Goal: Task Accomplishment & Management: Use online tool/utility

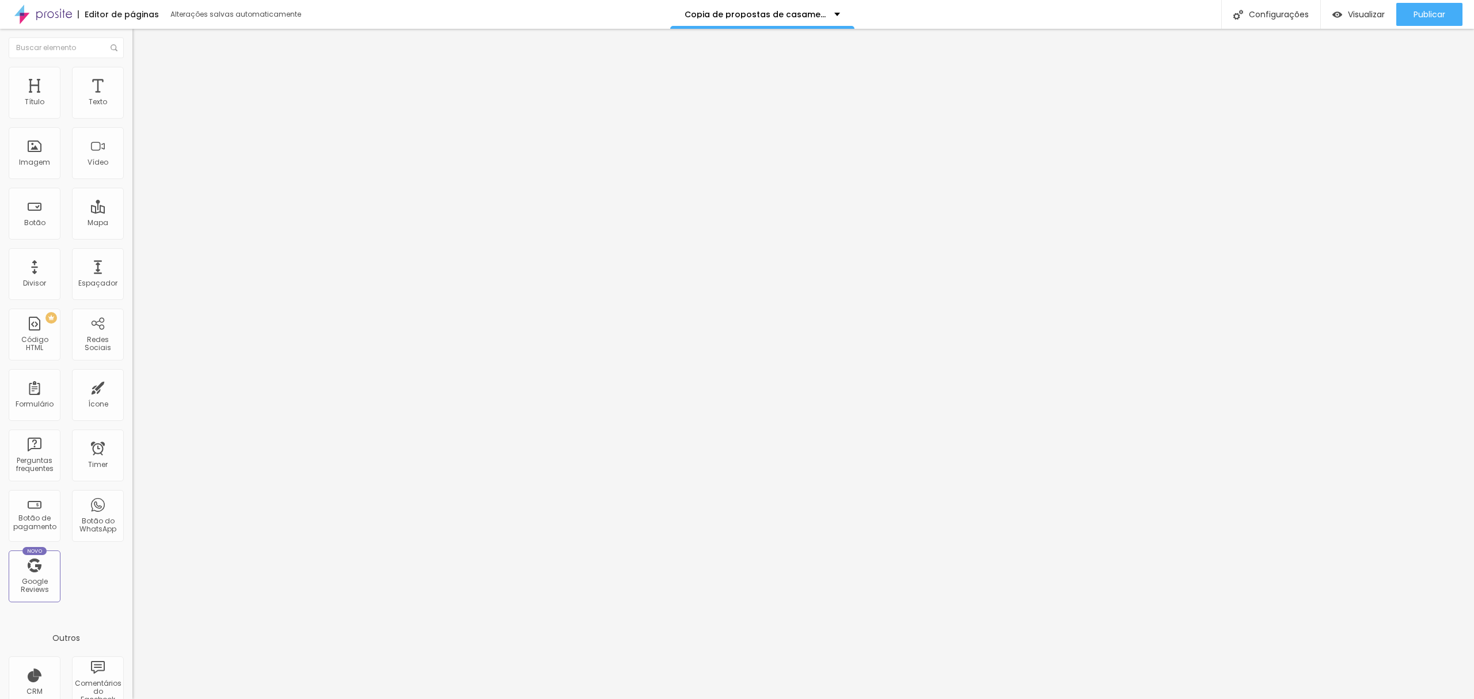
click at [137, 107] on icon "button" at bounding box center [140, 103] width 7 height 7
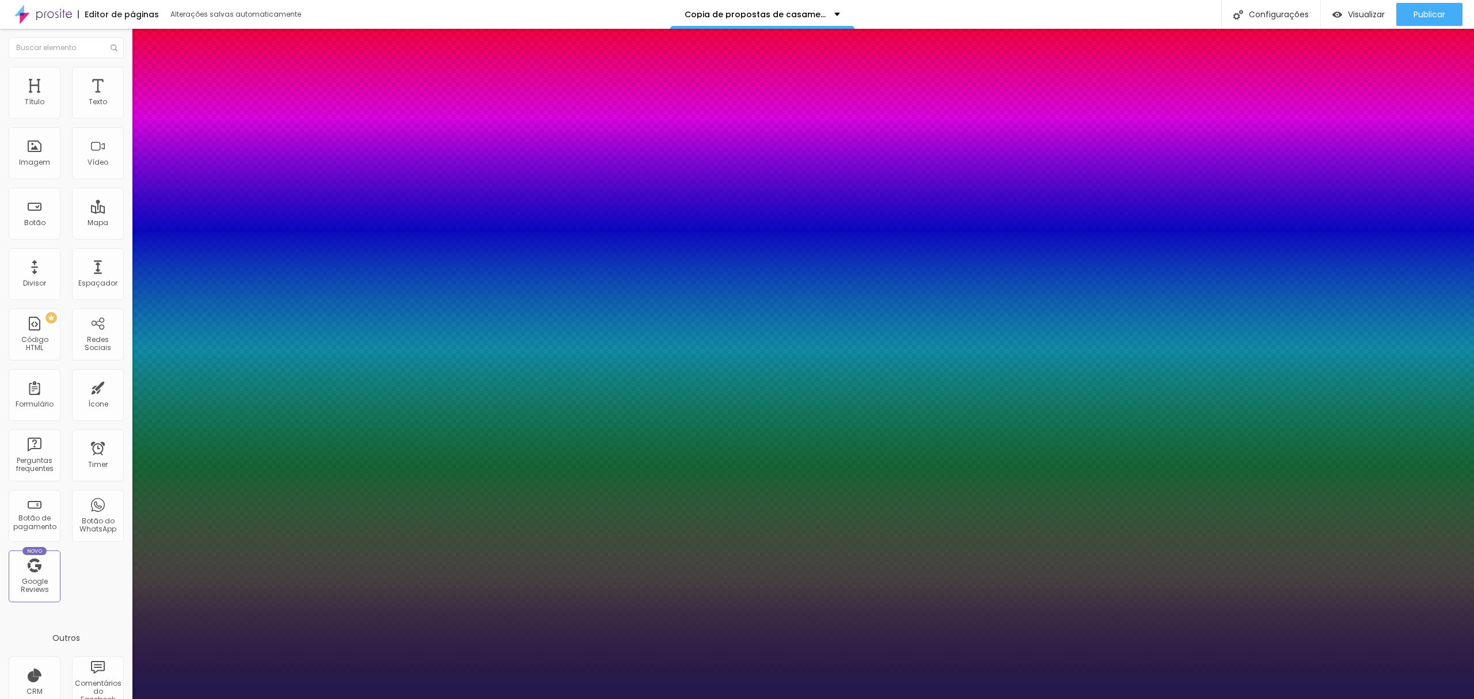
type input "1"
type input "18"
type input "1"
type input "19"
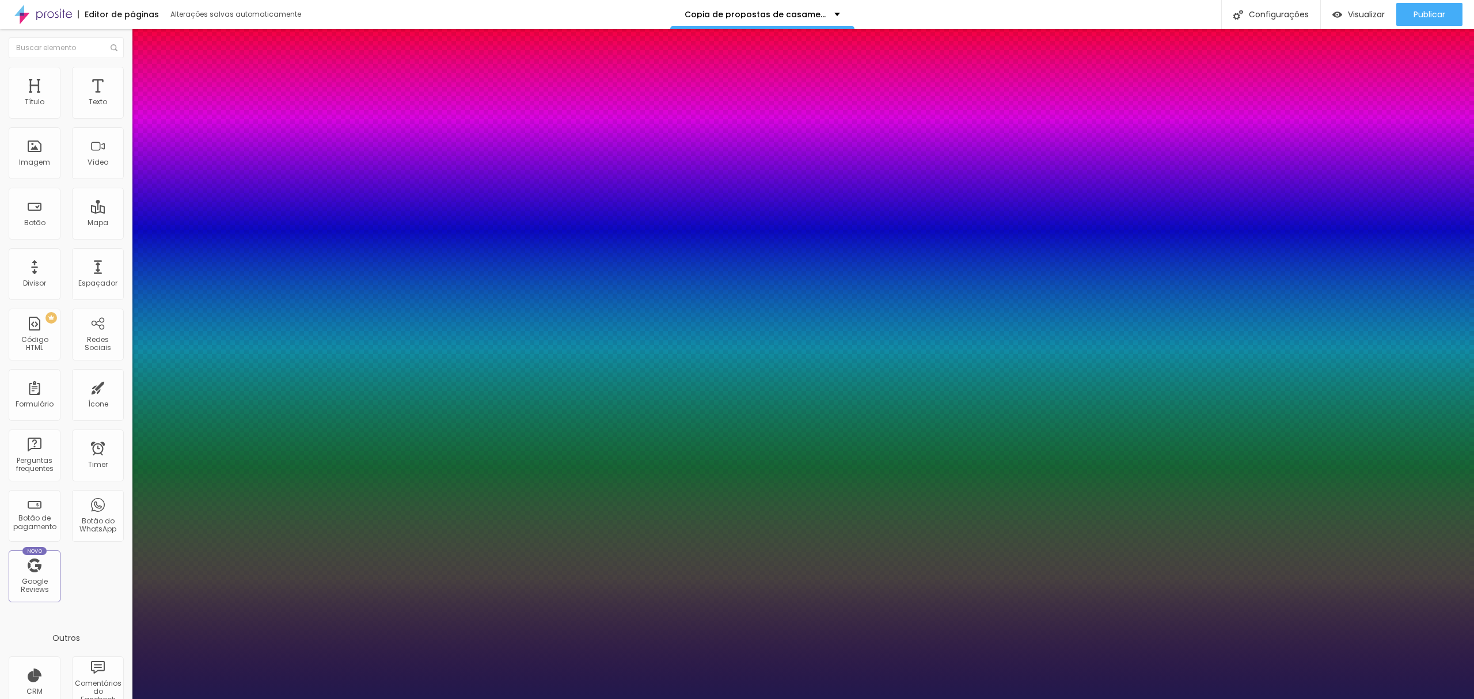
type input "19"
type input "1"
type input "20"
type input "1"
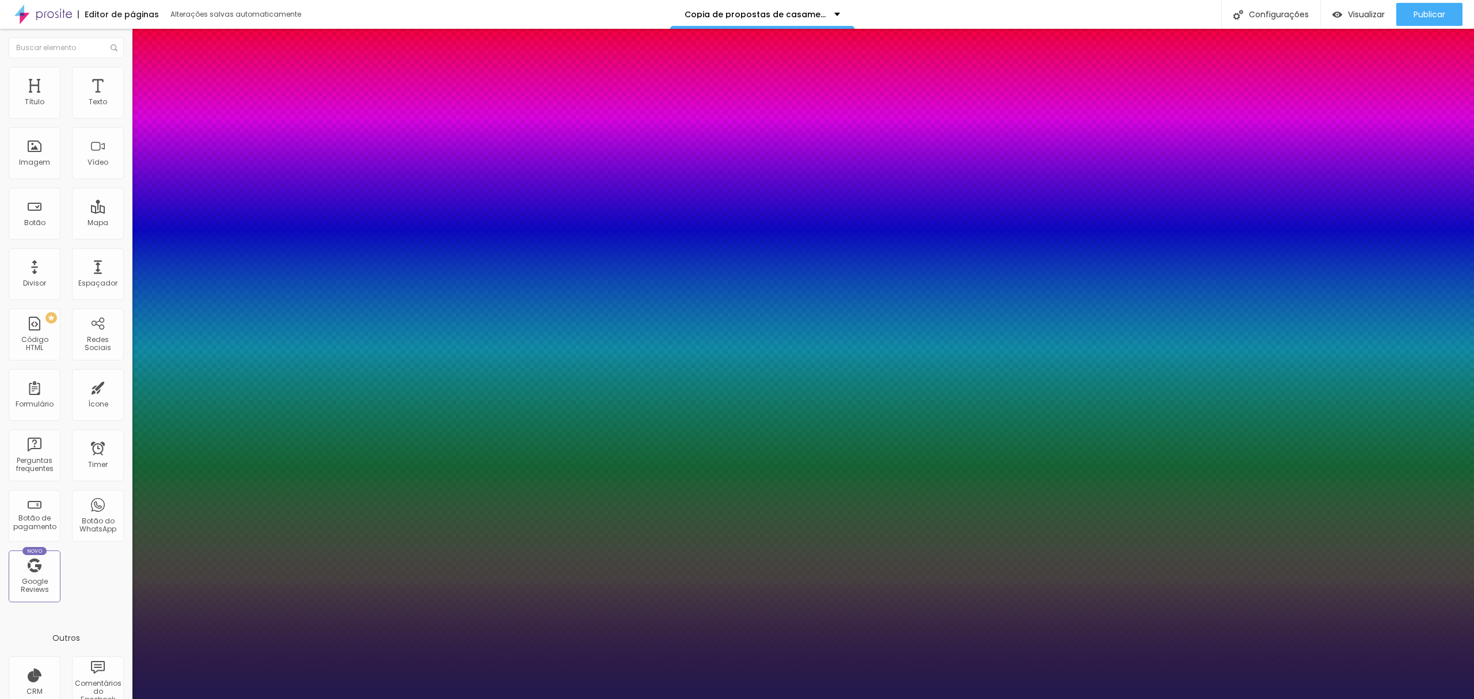
type input "21"
type input "1"
type input "23"
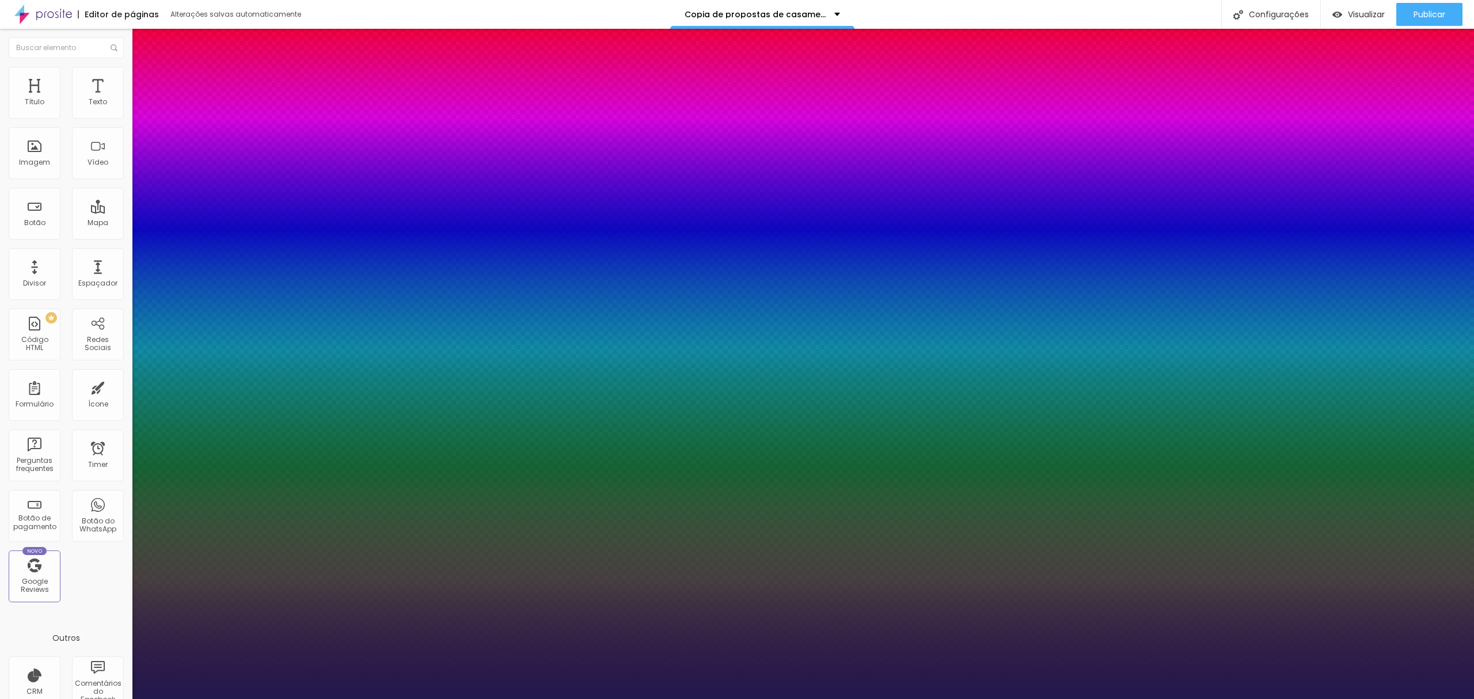
type input "1"
type input "25"
type input "1"
type input "26"
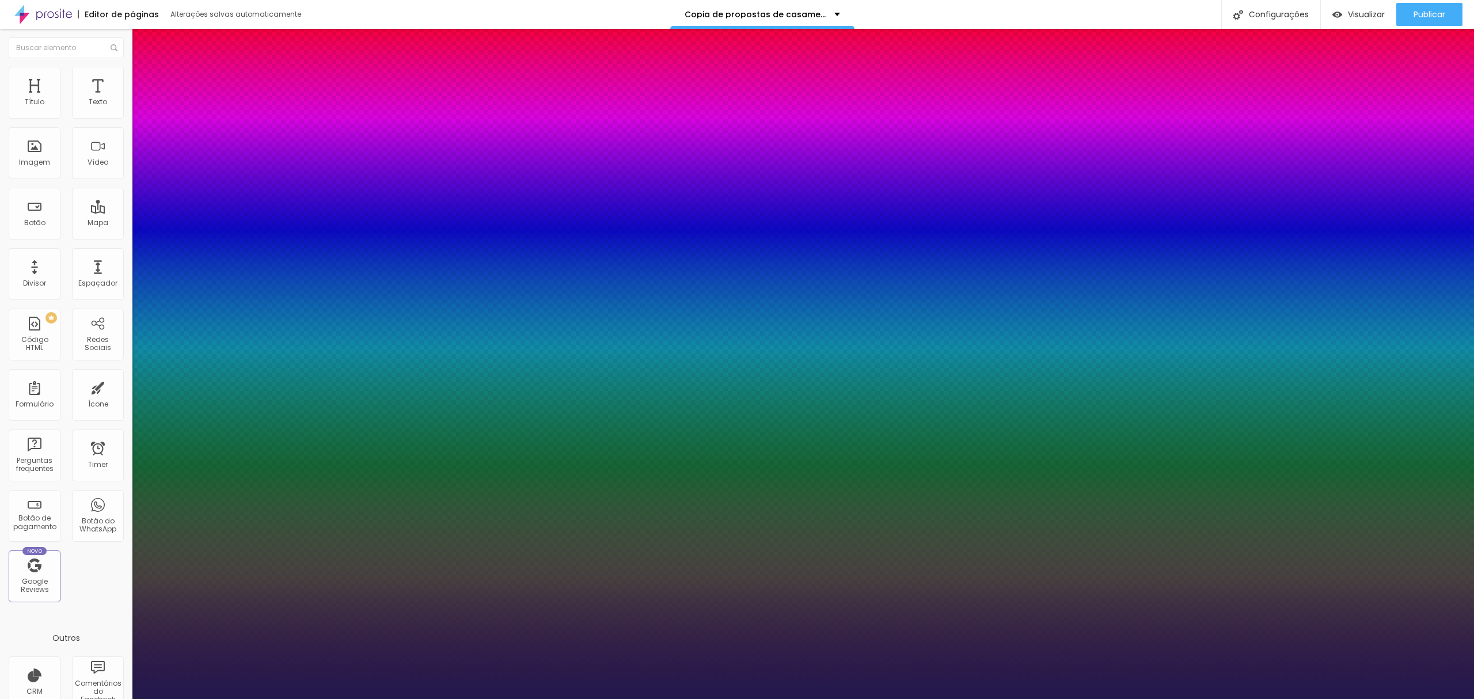
type input "26"
type input "1"
type input "27"
type input "1"
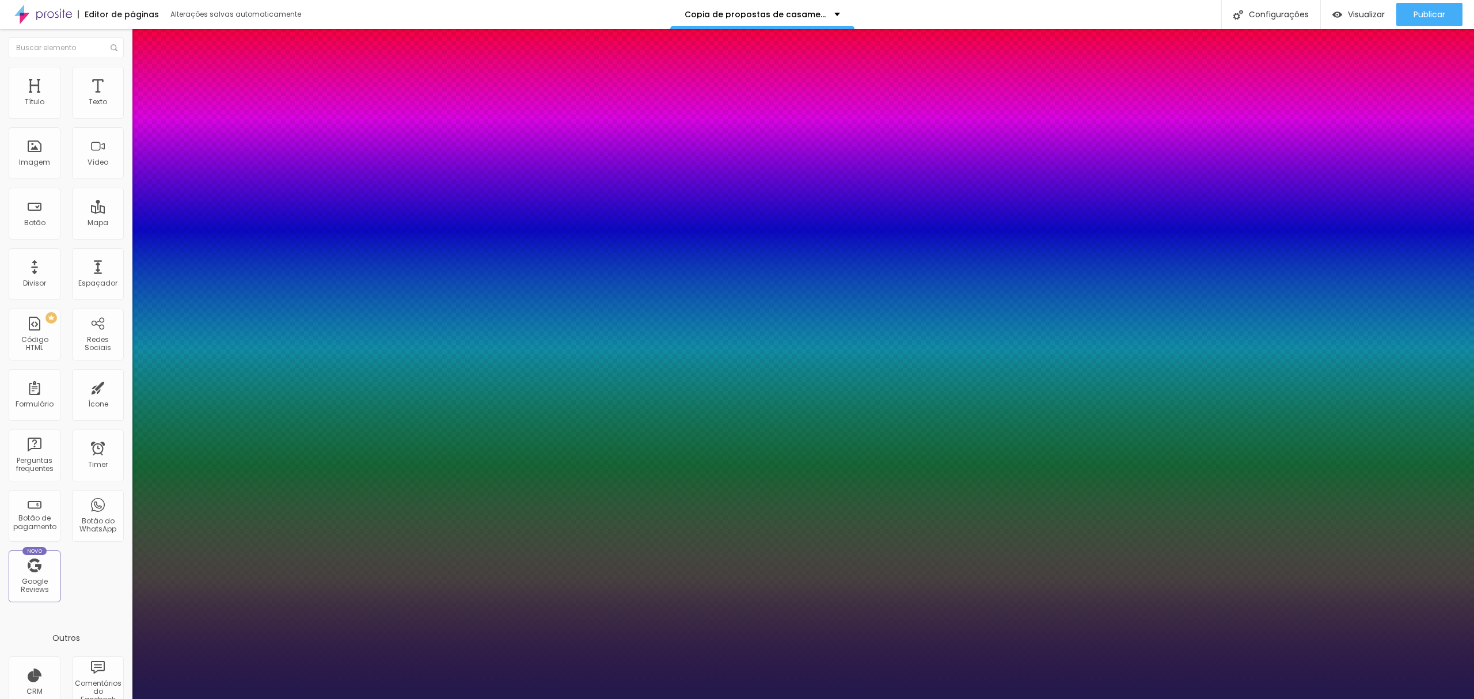
type input "28"
type input "1"
type input "30"
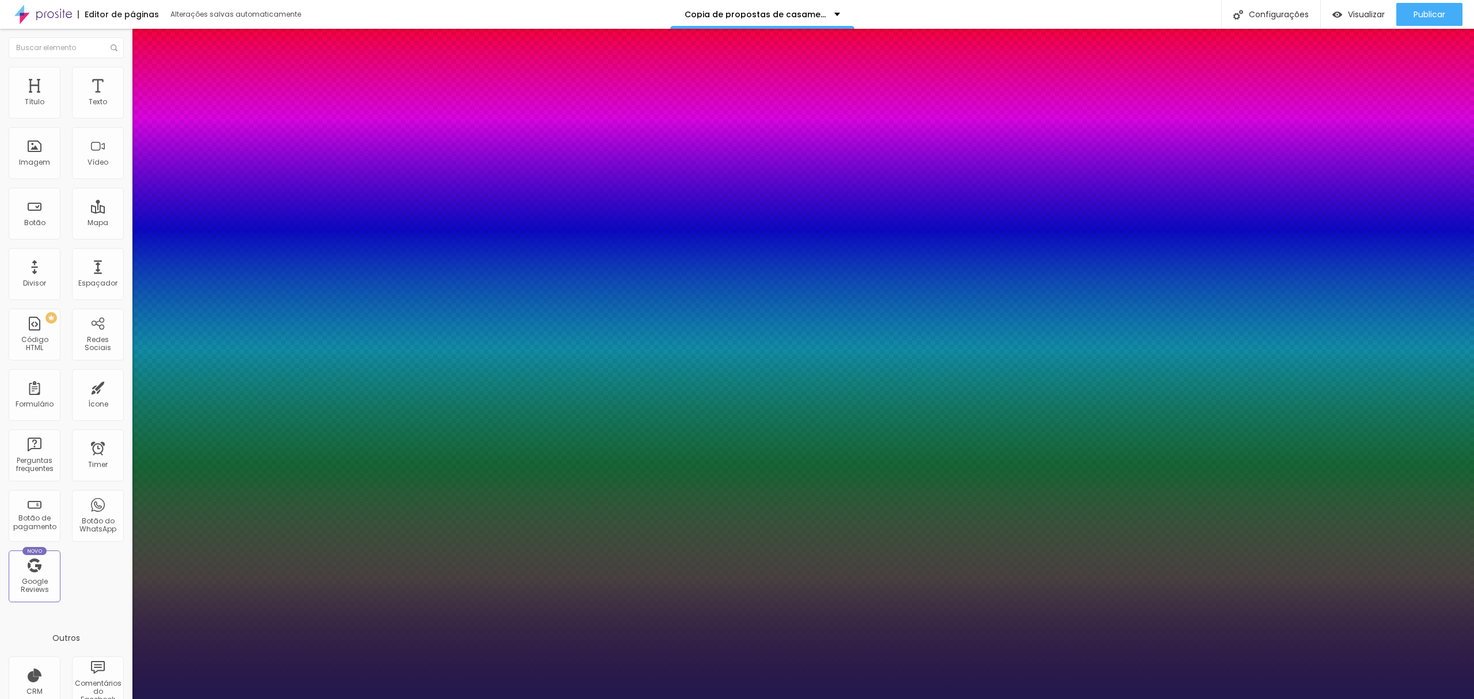
type input "1"
type input "31"
type input "1"
type input "32"
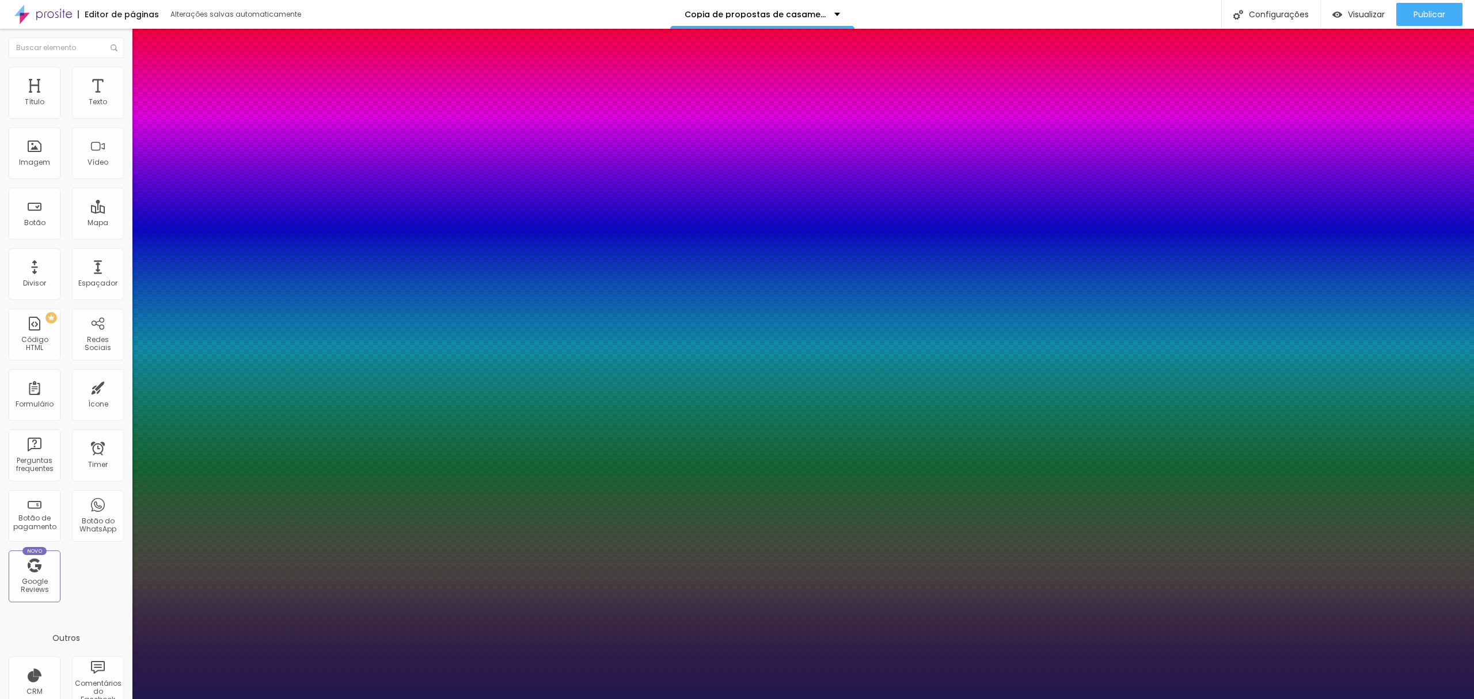
type input "32"
type input "1"
type input "33"
type input "1"
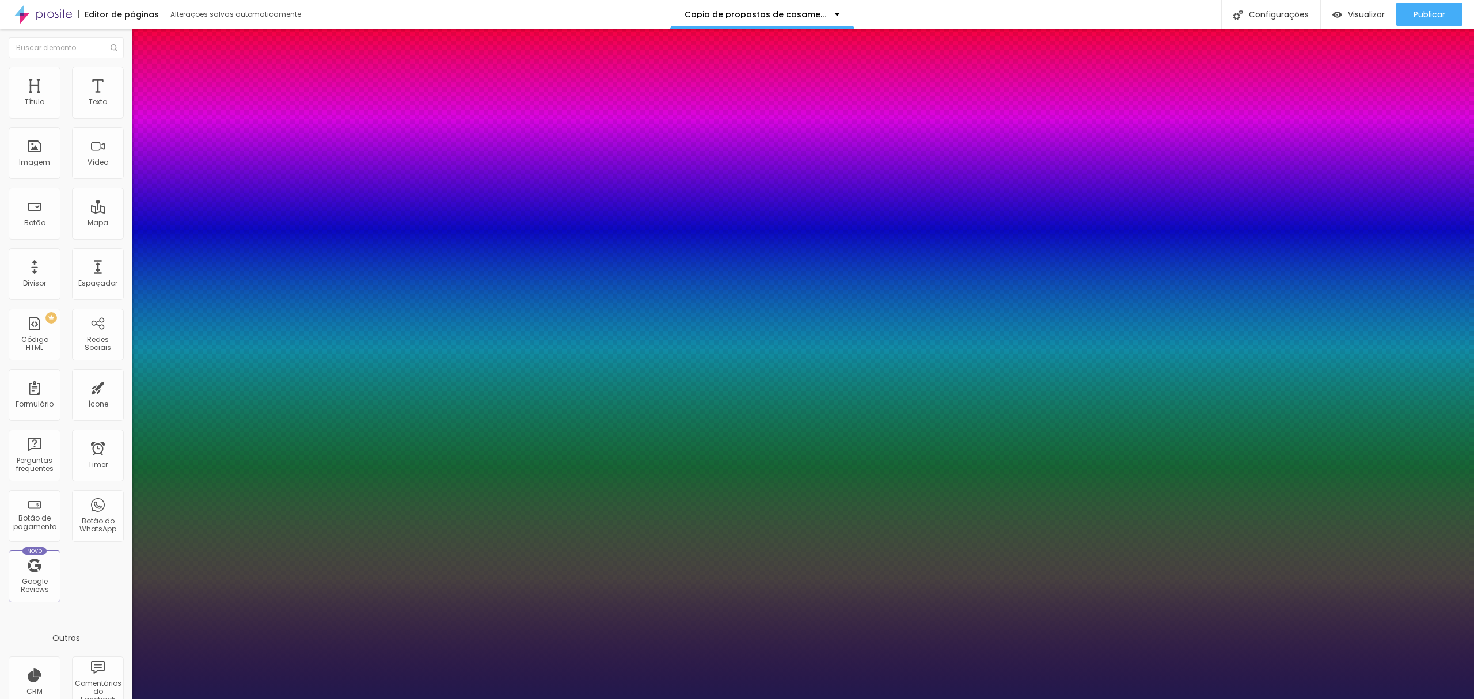
type input "34"
type input "1"
type input "36"
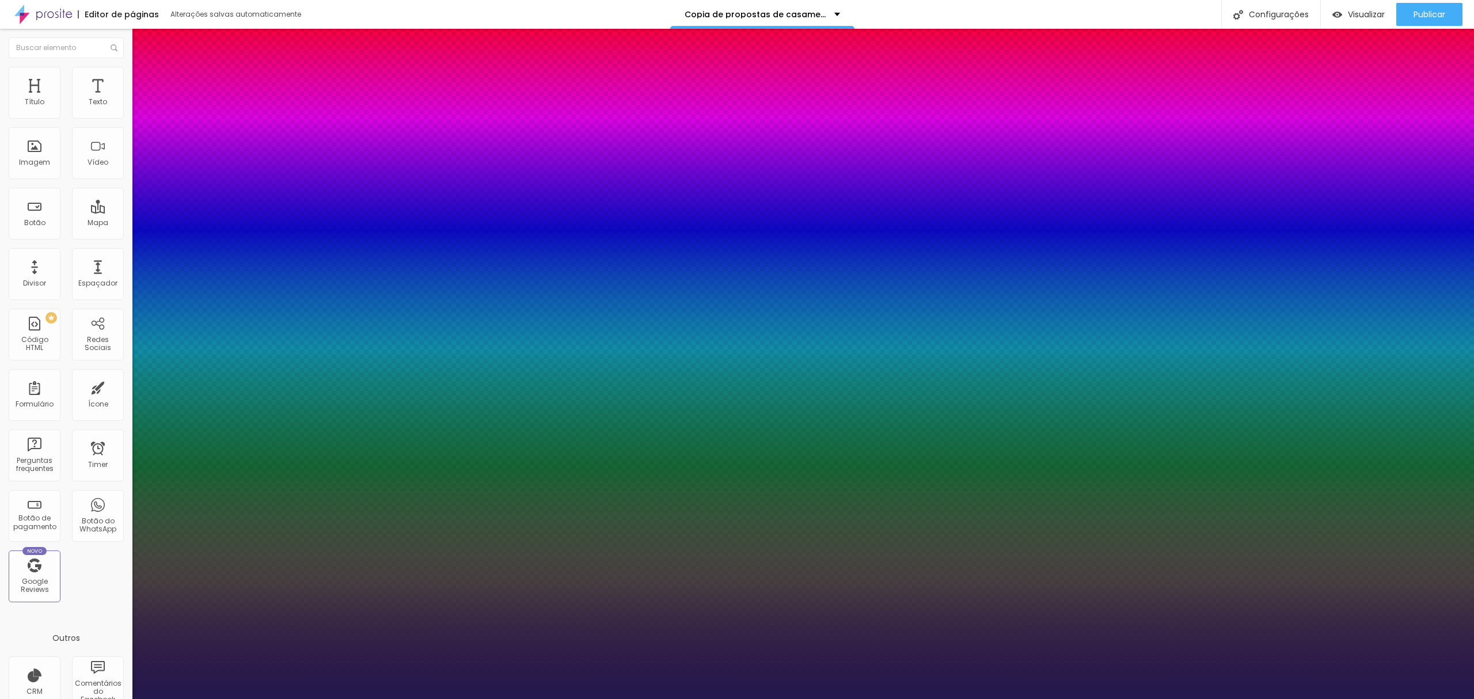
type input "1"
type input "37"
type input "1"
type input "38"
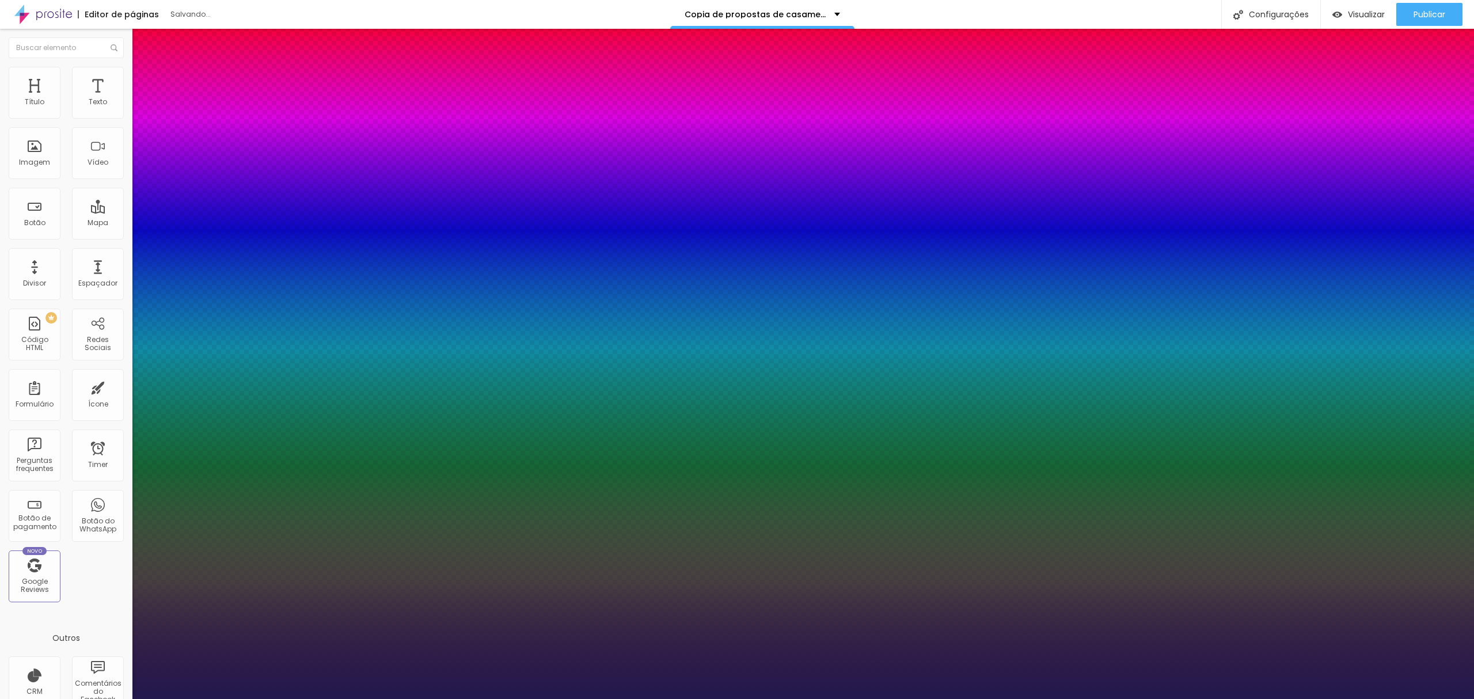
type input "38"
type input "1"
type input "39"
type input "1"
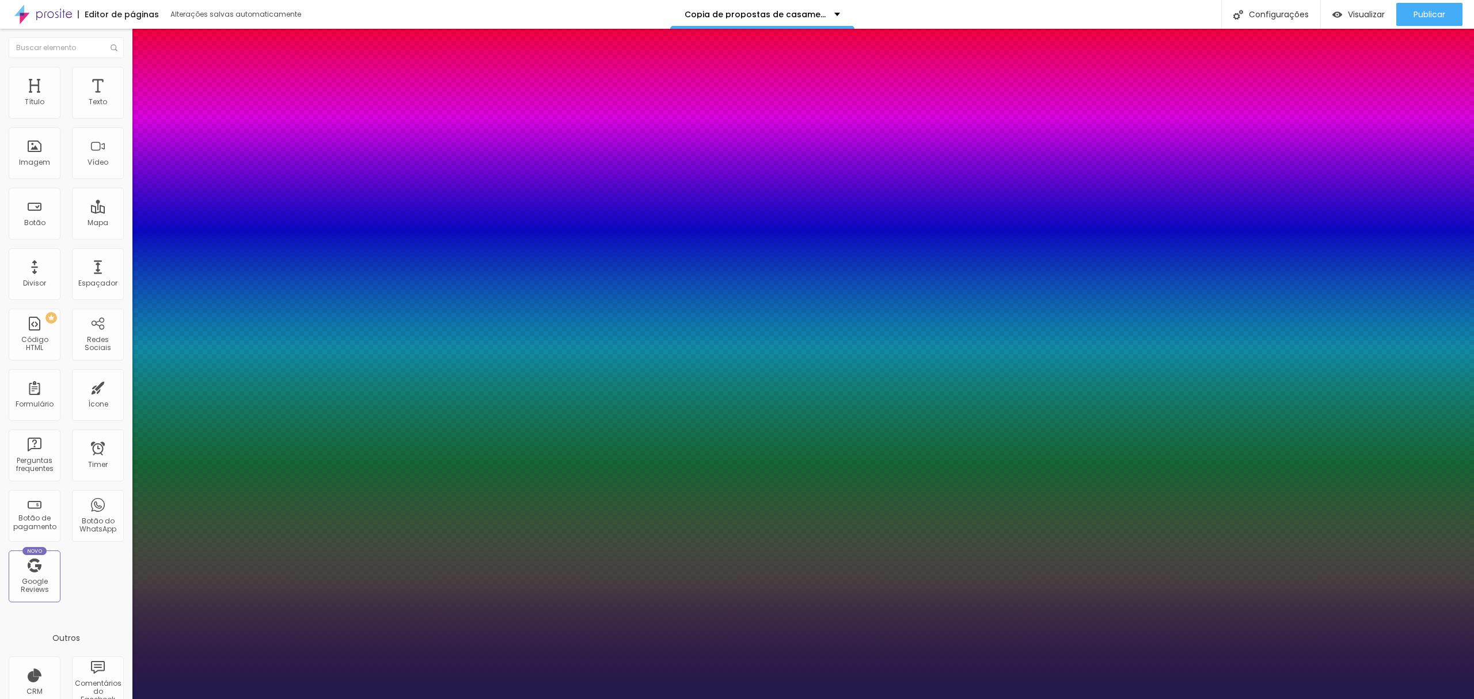
type input "40"
type input "1"
type input "41"
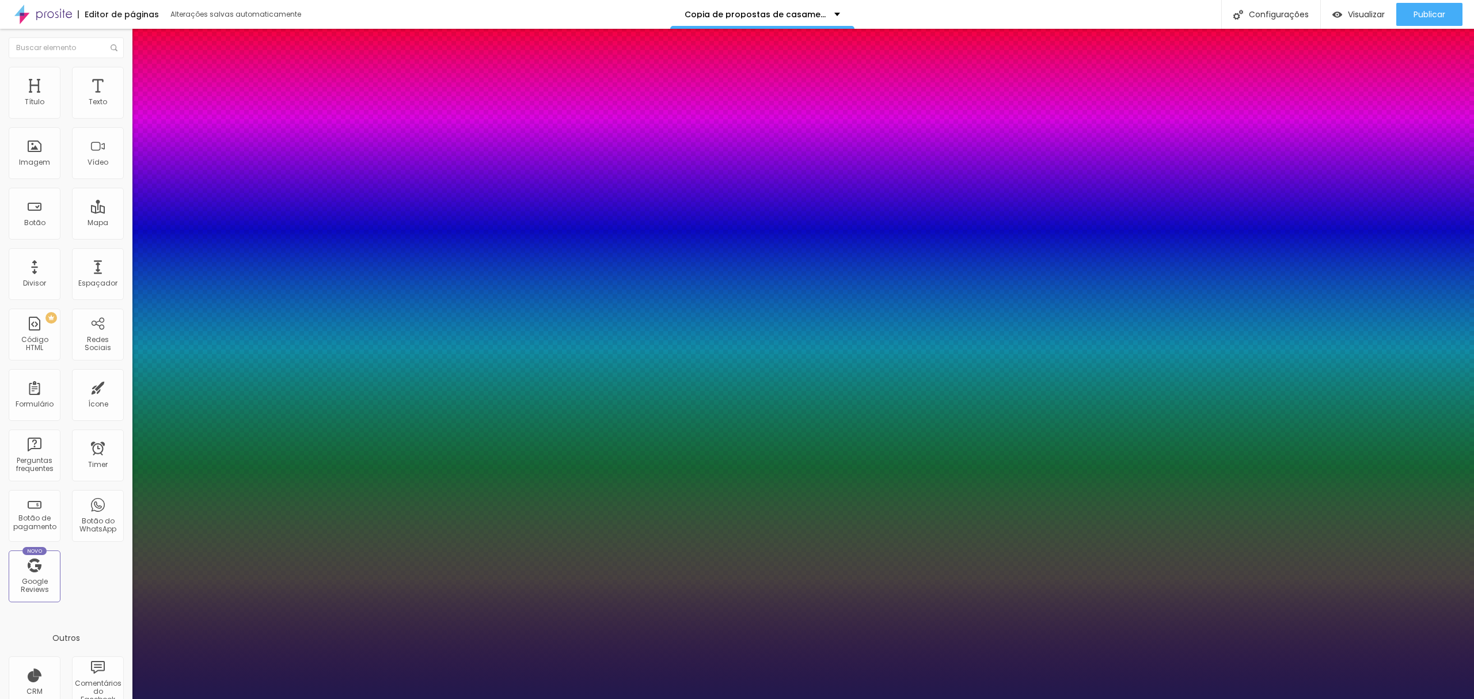
type input "1"
type input "42"
type input "1"
type input "43"
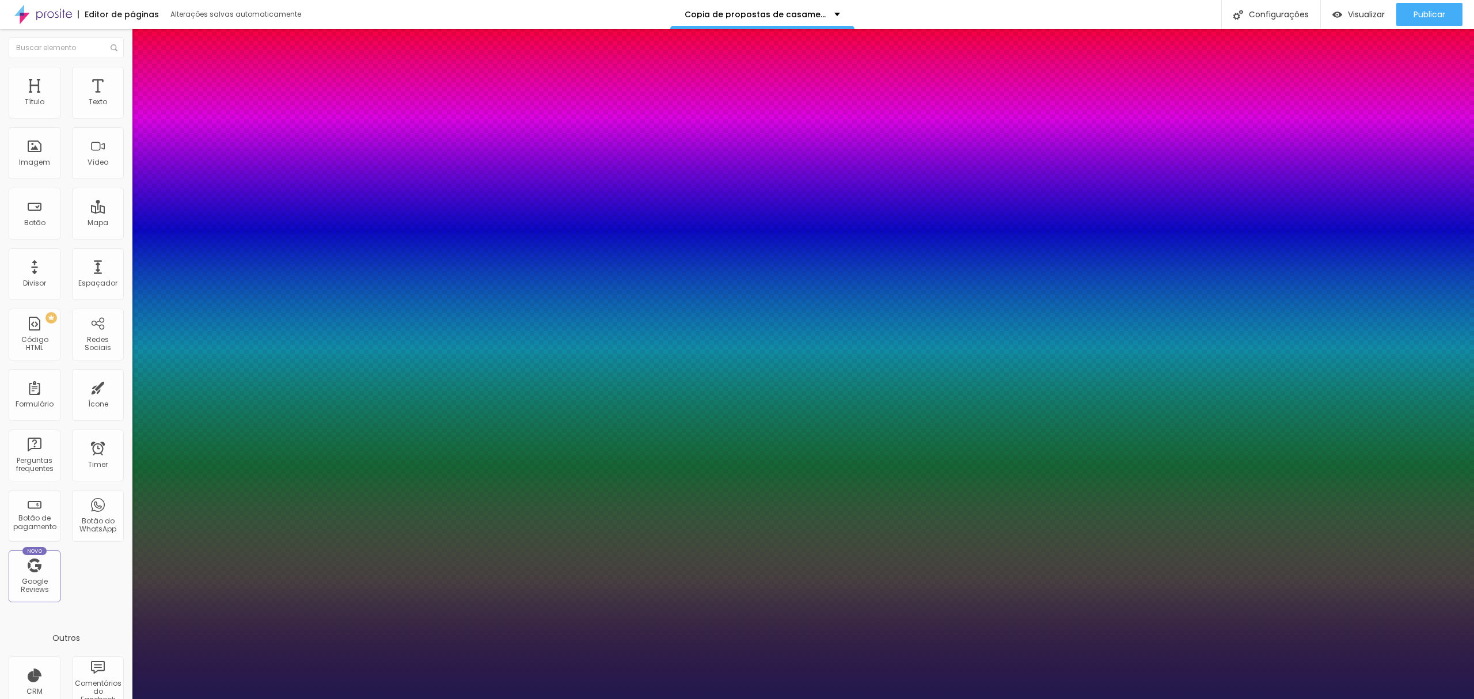
type input "43"
type input "1"
type input "44"
type input "1"
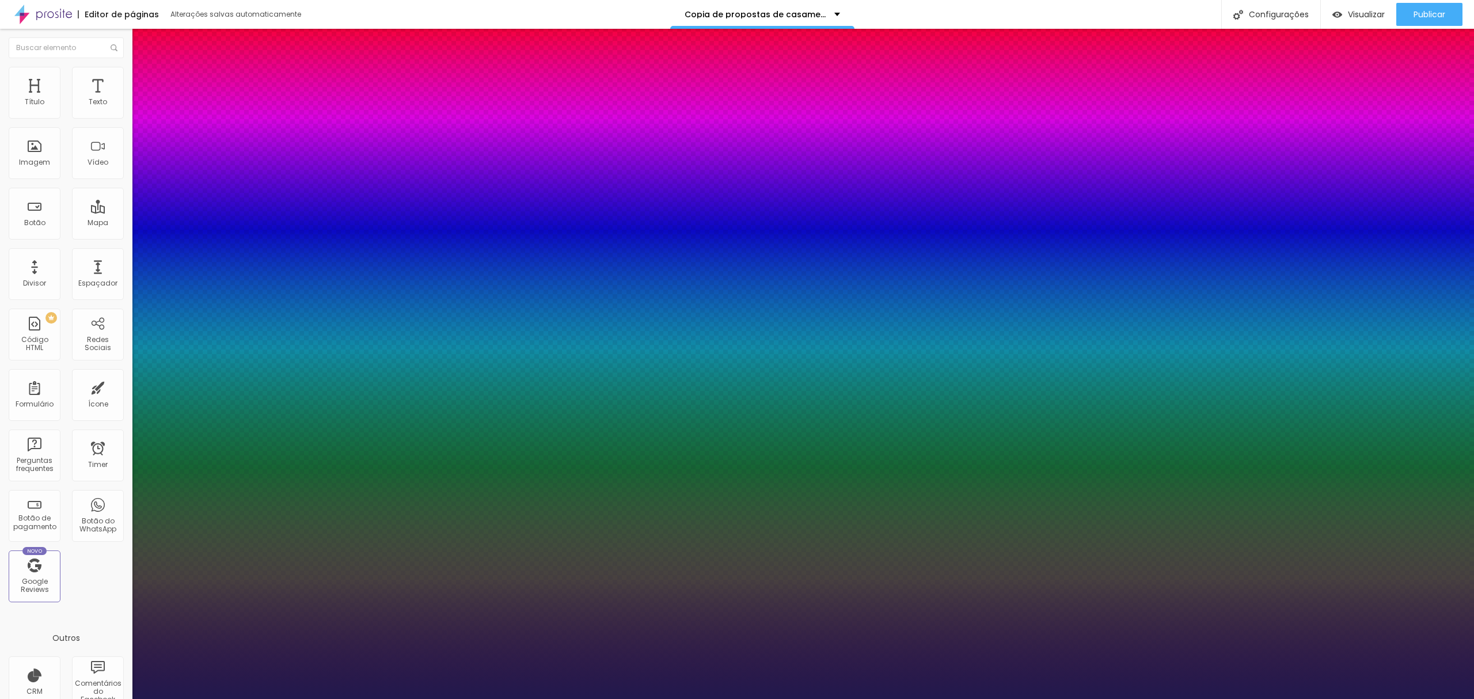
type input "45"
type input "1"
type input "46"
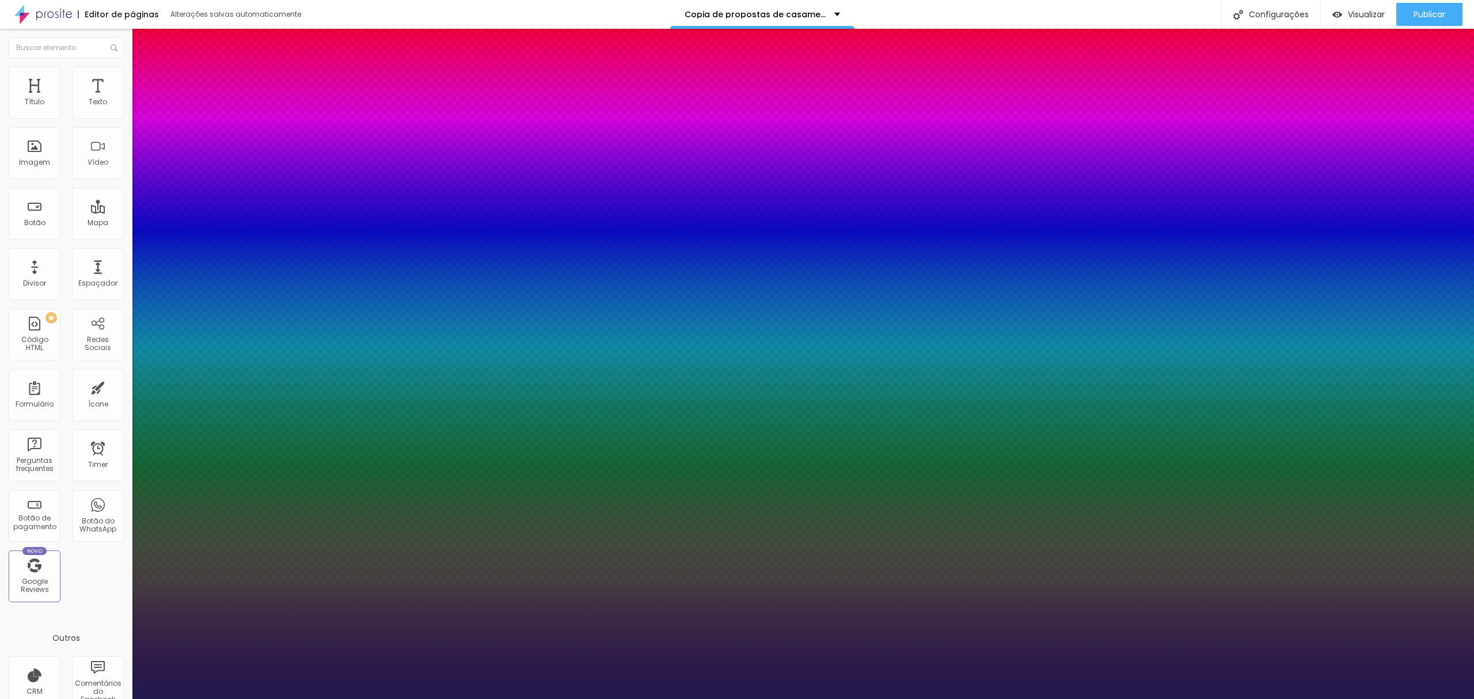
type input "1"
type input "47"
type input "1"
type input "48"
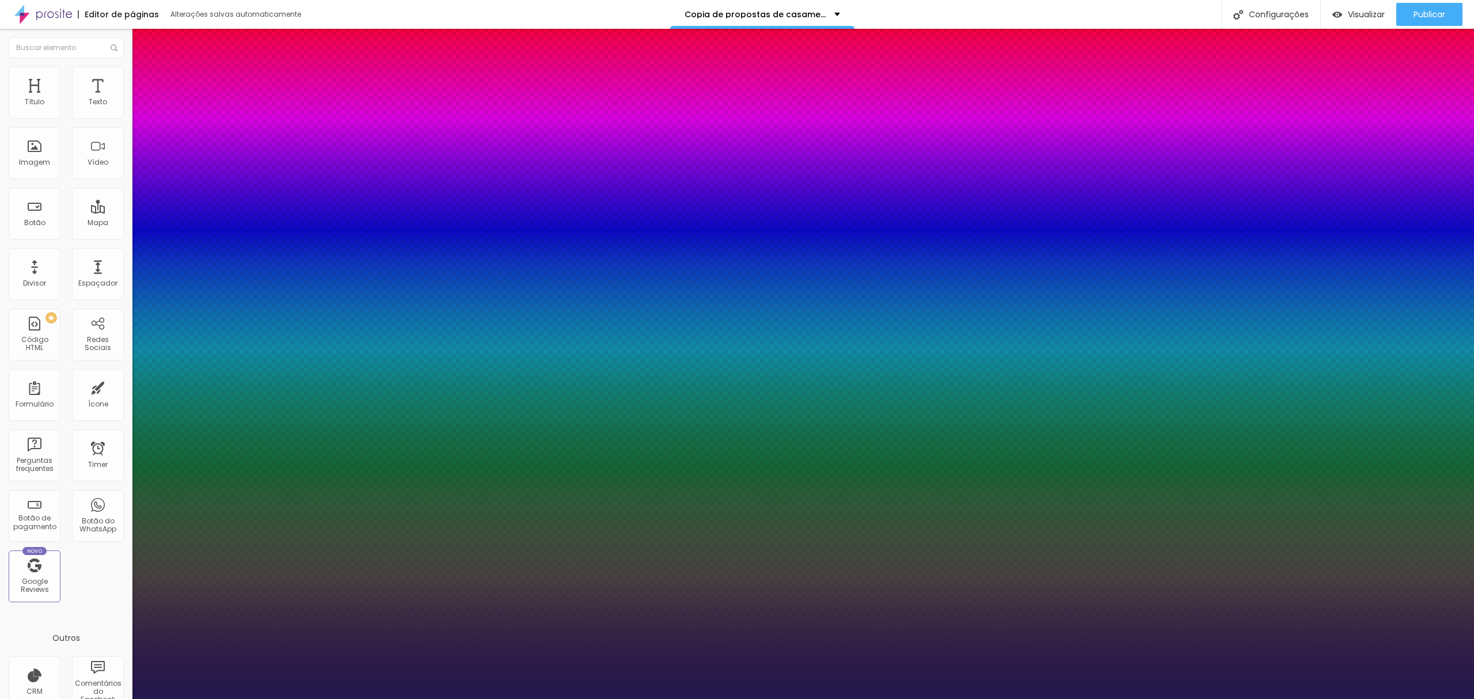
type input "48"
type input "1"
type input "49"
type input "1"
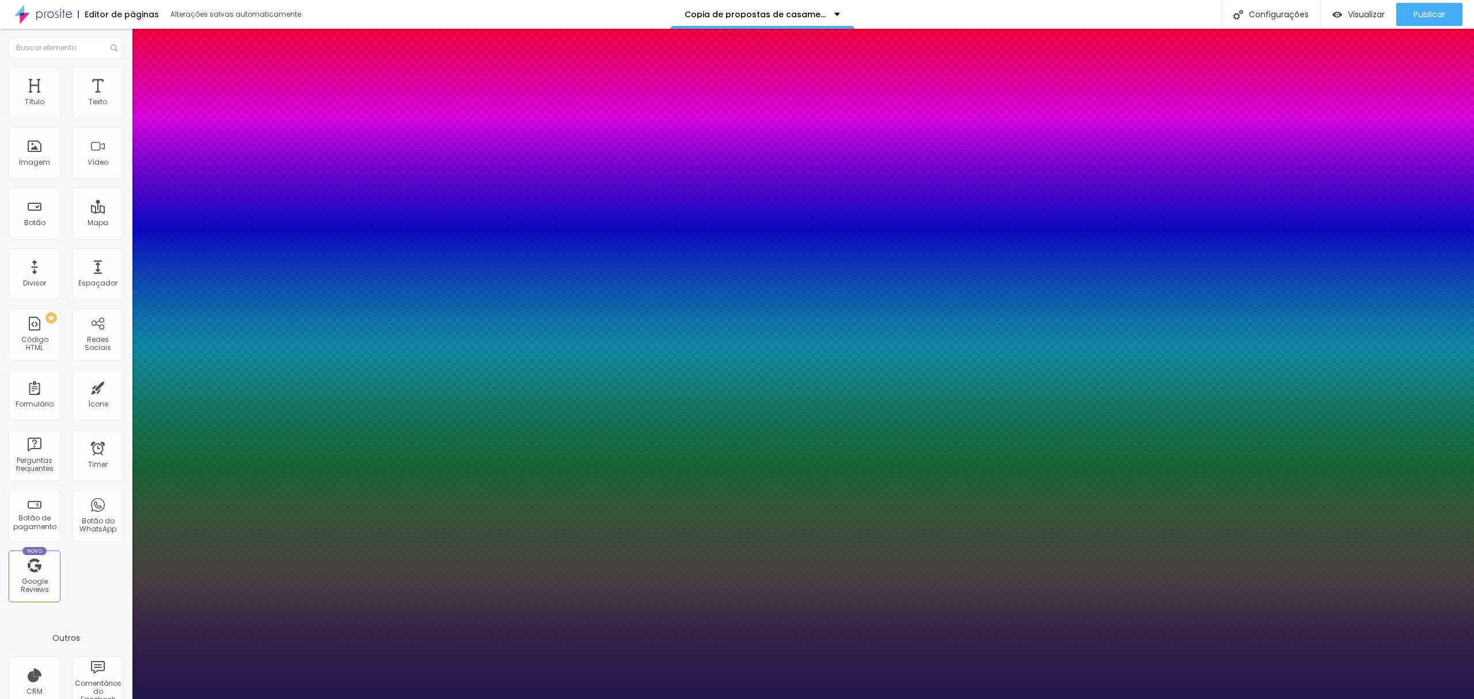
type input "50"
type input "1"
type input "51"
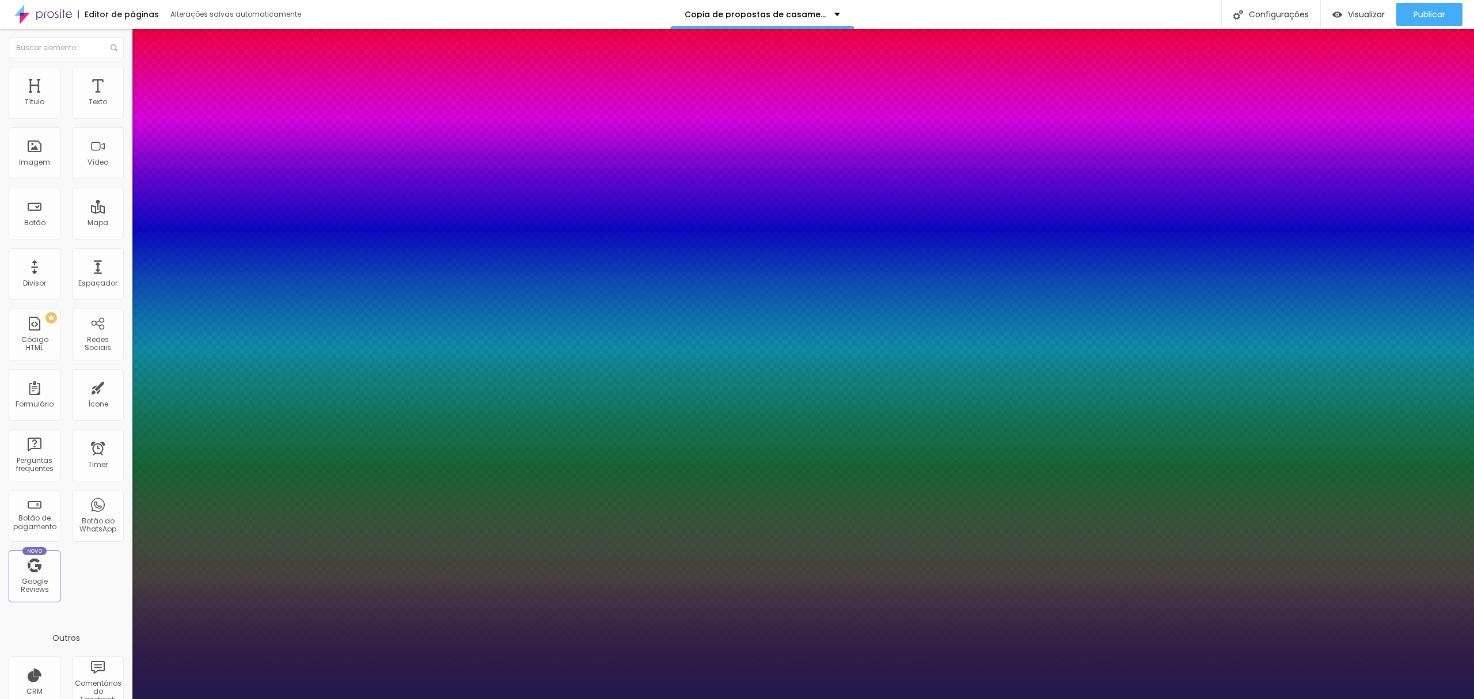
type input "1"
type input "52"
type input "1"
drag, startPoint x: 155, startPoint y: 195, endPoint x: 188, endPoint y: 195, distance: 32.8
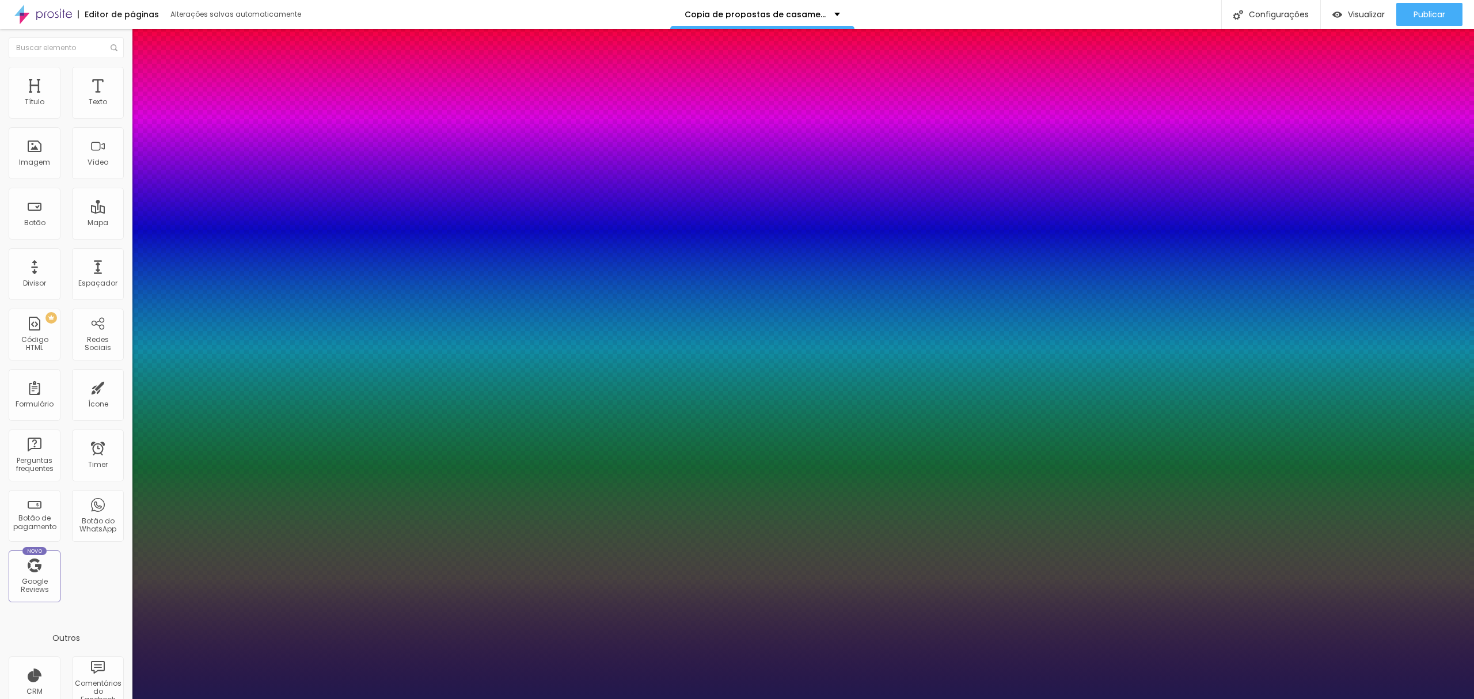
type input "52"
type input "1"
click at [541, 698] on div at bounding box center [737, 699] width 1474 height 0
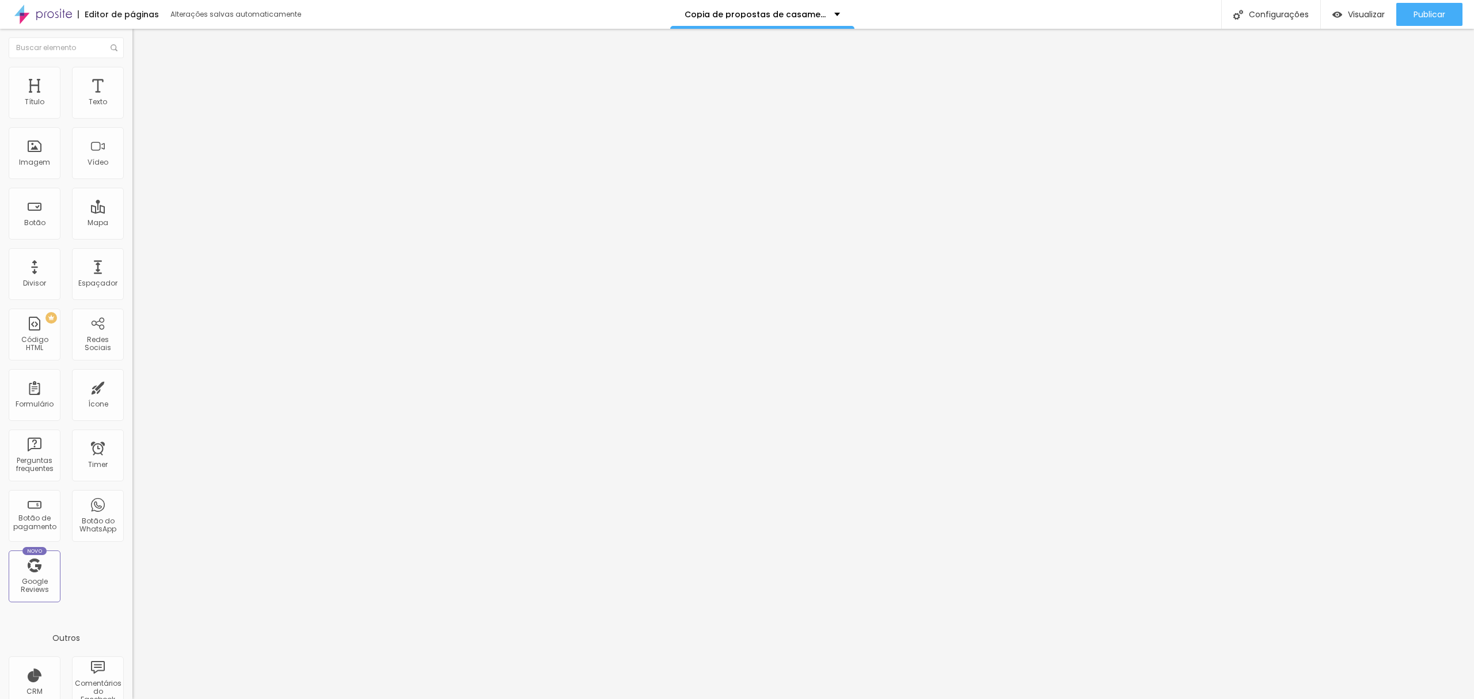
click at [132, 111] on button "button" at bounding box center [140, 104] width 16 height 12
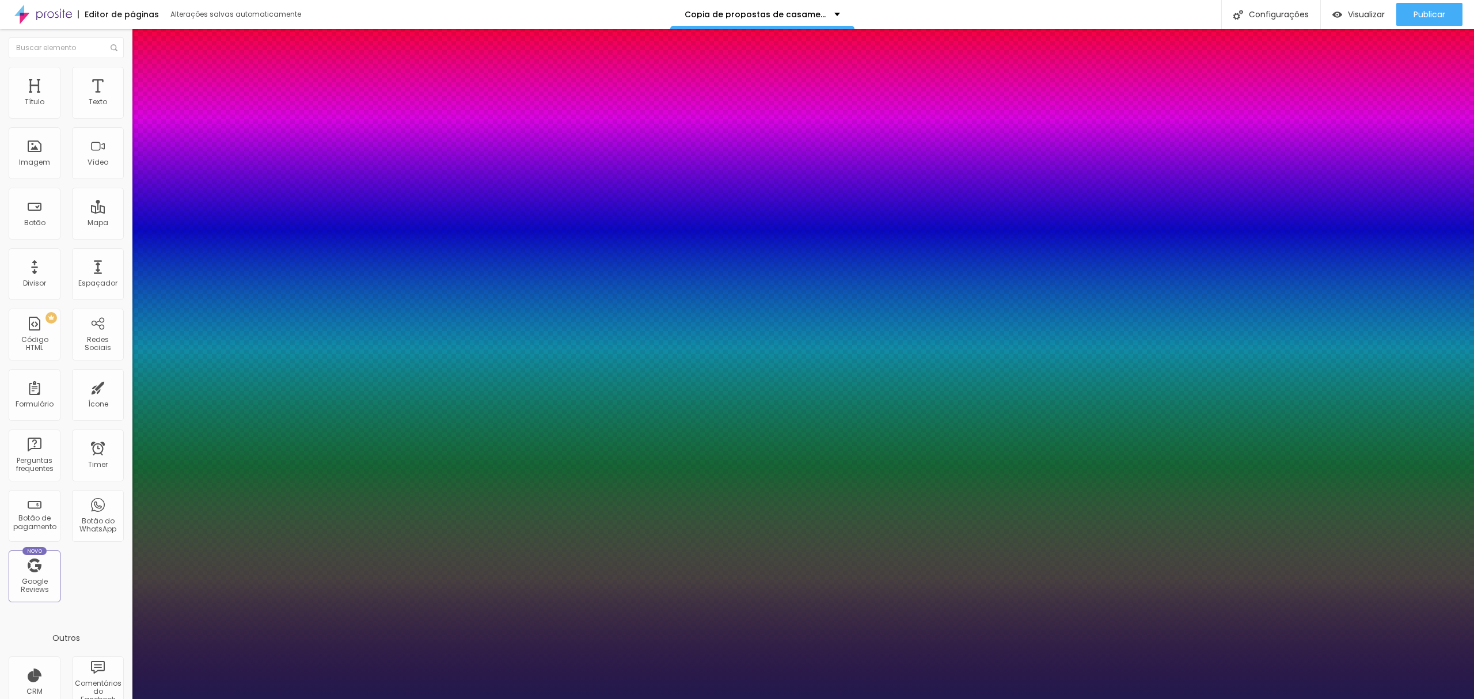
type input "1"
click at [124, 698] on select "AbrilFatface-Regular Actor-Regular Alegreya AlegreyaBlack Alice Allan-Bold Alla…" at bounding box center [62, 712] width 124 height 12
select select "Amaranth"
click at [123, 698] on select "AbrilFatface-Regular Actor-Regular Alegreya AlegreyaBlack Alice Allan-Bold Alla…" at bounding box center [62, 712] width 124 height 12
type input "1"
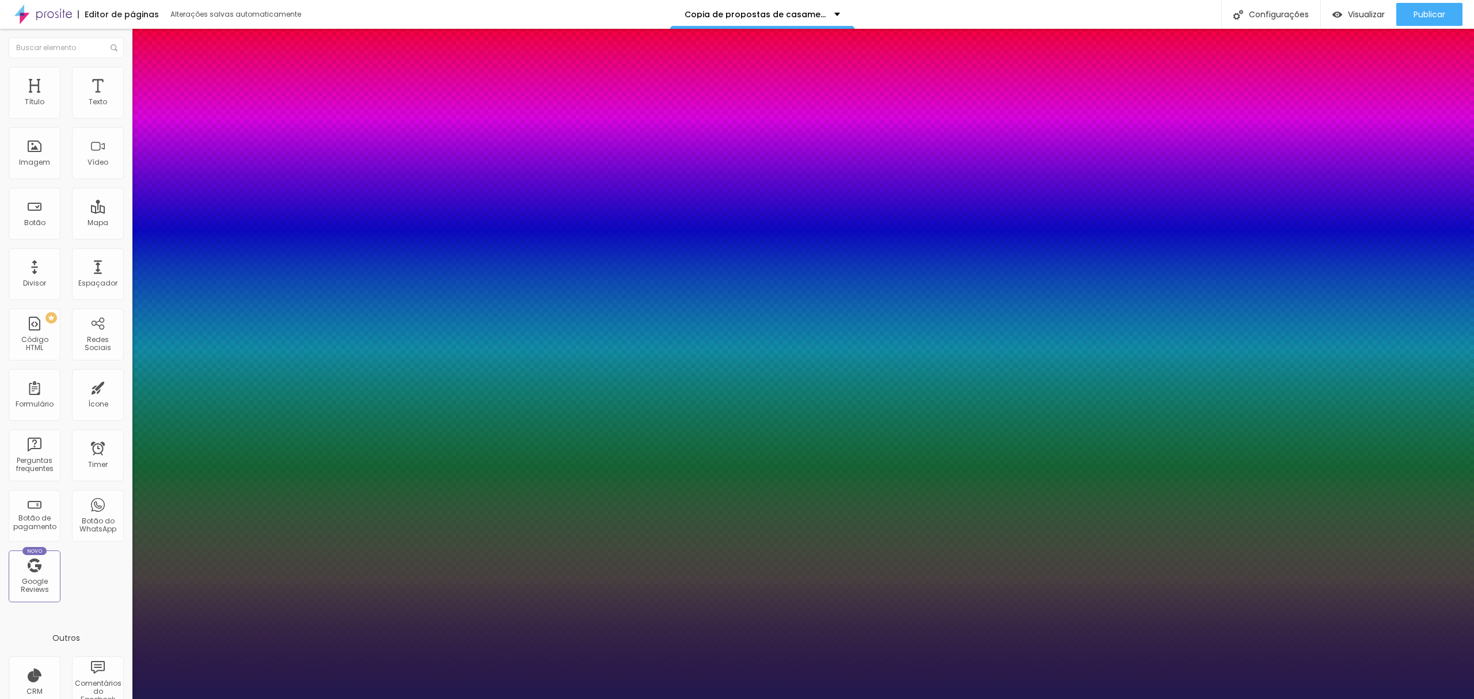
click at [741, 698] on div at bounding box center [737, 699] width 1474 height 0
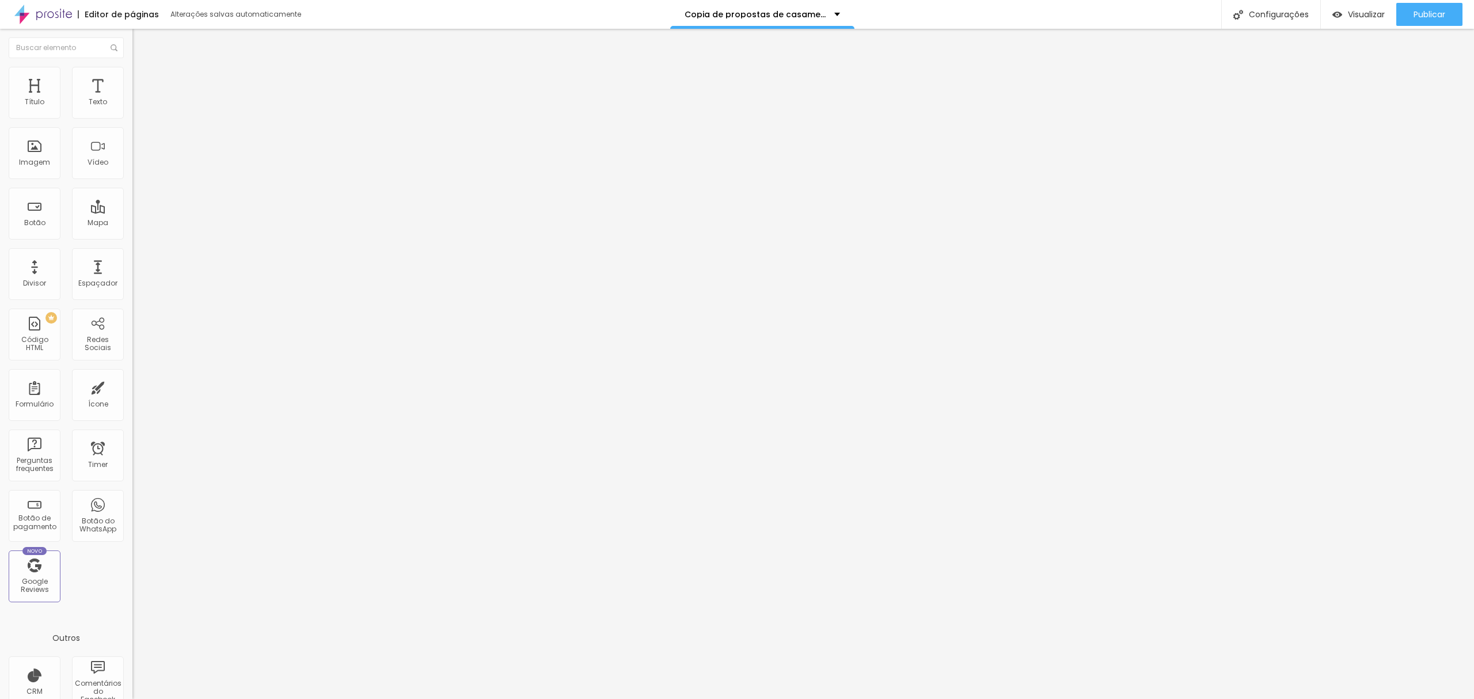
click at [132, 111] on button "button" at bounding box center [140, 104] width 16 height 12
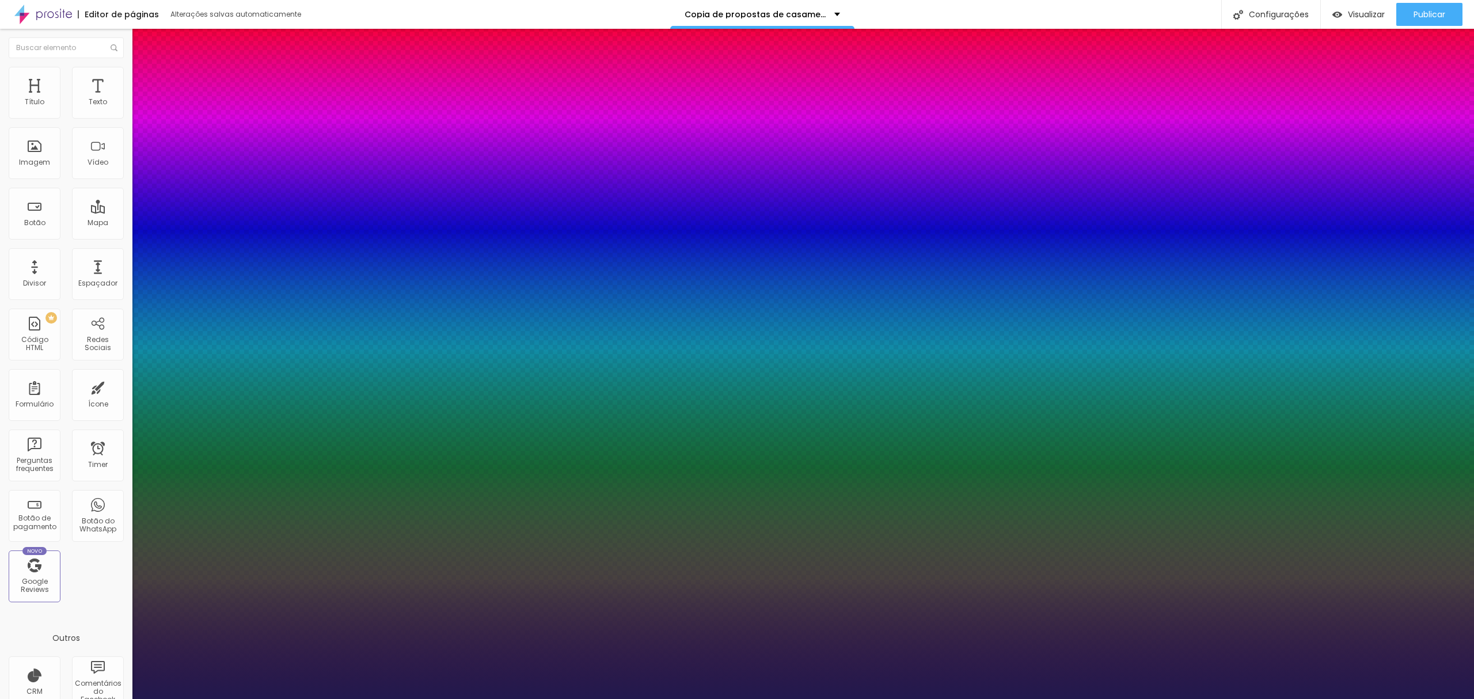
type input "0"
type input "1"
type input "0"
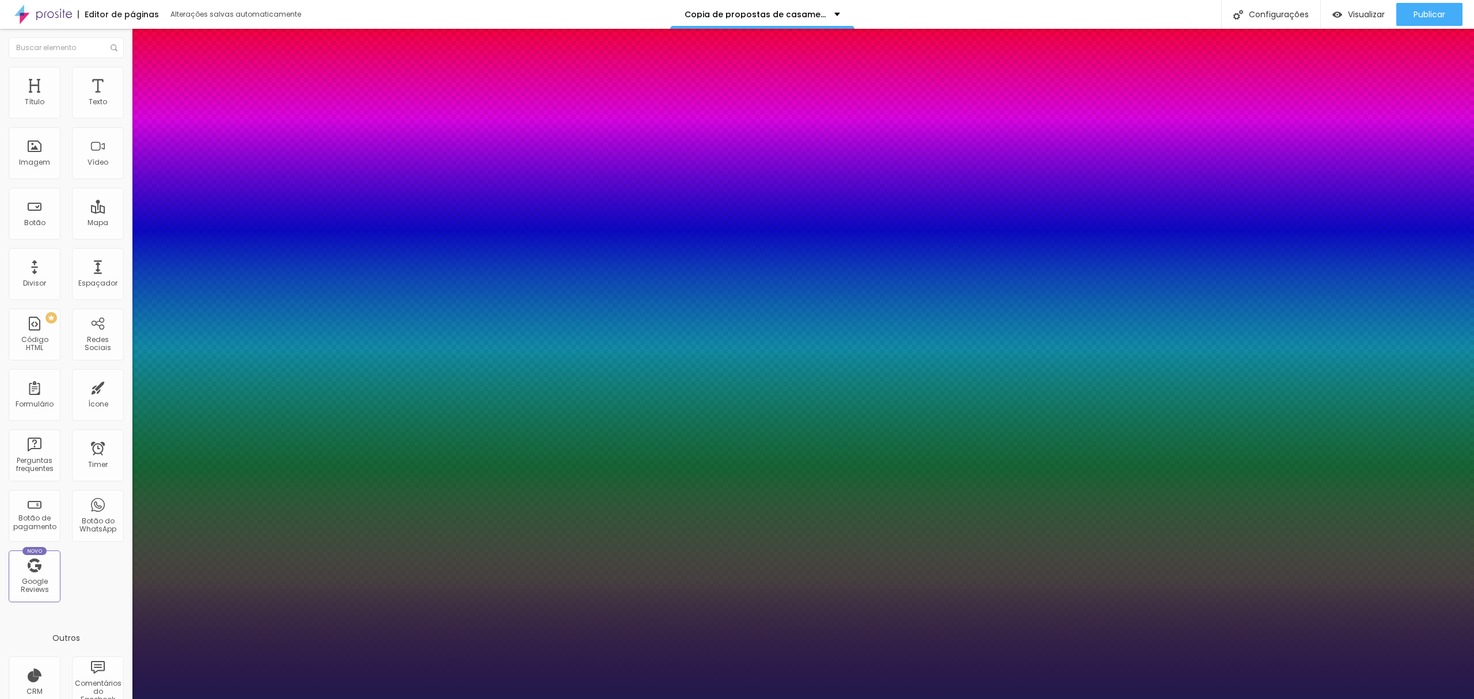
type input "0"
type input "1"
type input "2"
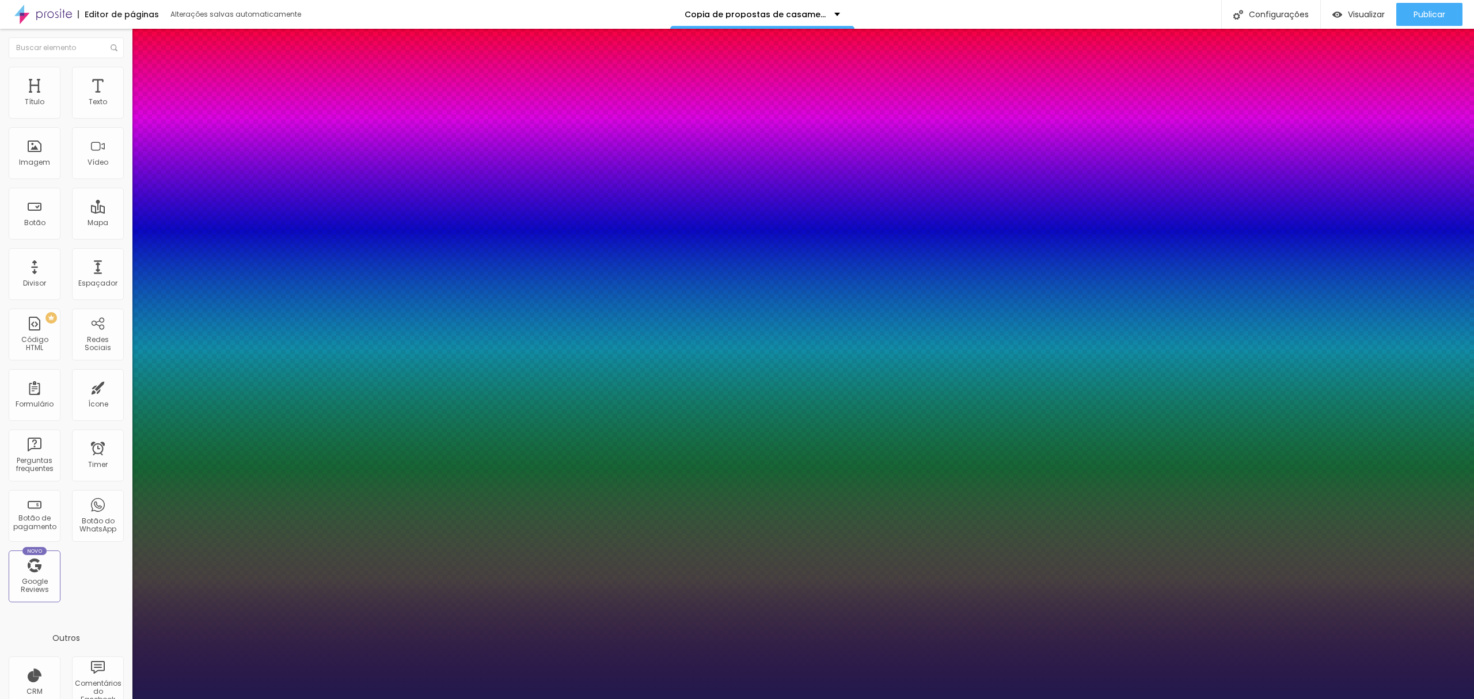
type input "3"
type input "4"
type input "6"
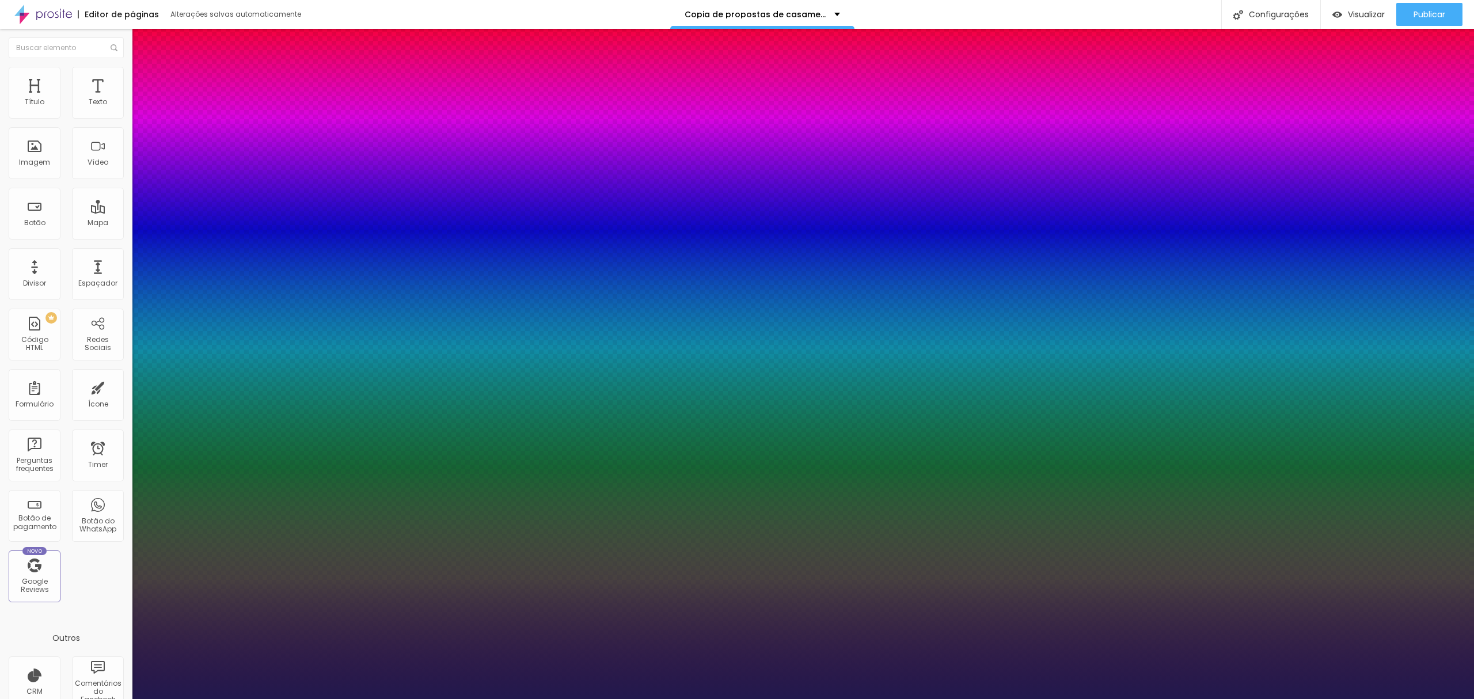
type input "6"
type input "7"
drag, startPoint x: 149, startPoint y: 252, endPoint x: 155, endPoint y: 251, distance: 6.4
type input "7"
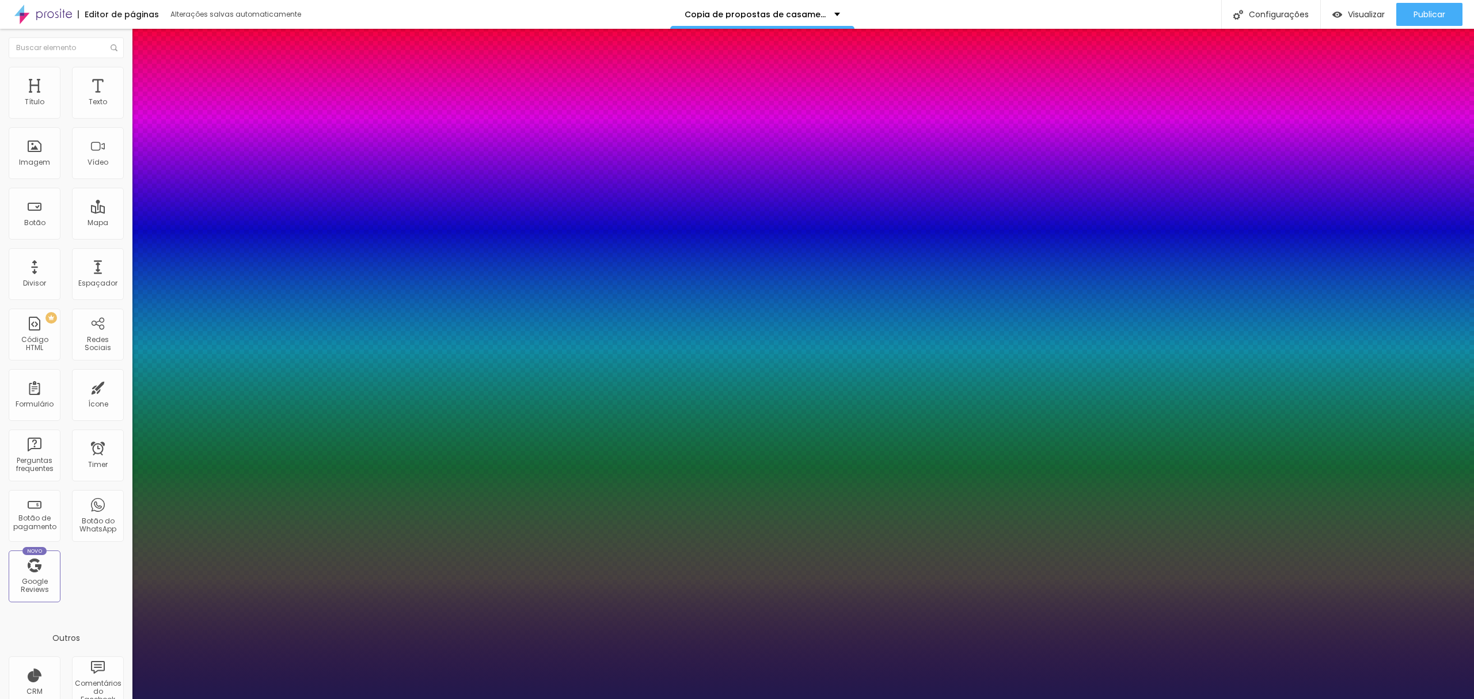
type input "0.2"
type input "0.4"
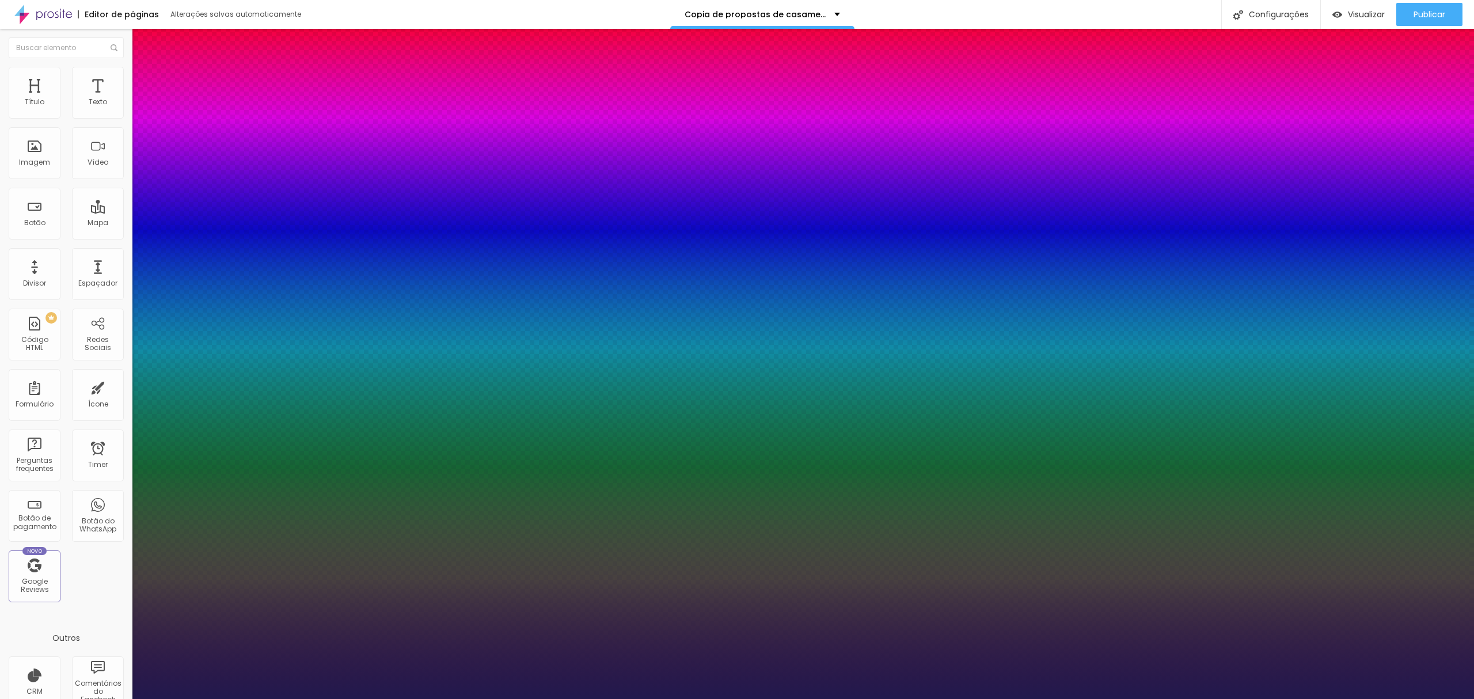
type input "0.5"
type input "0.6"
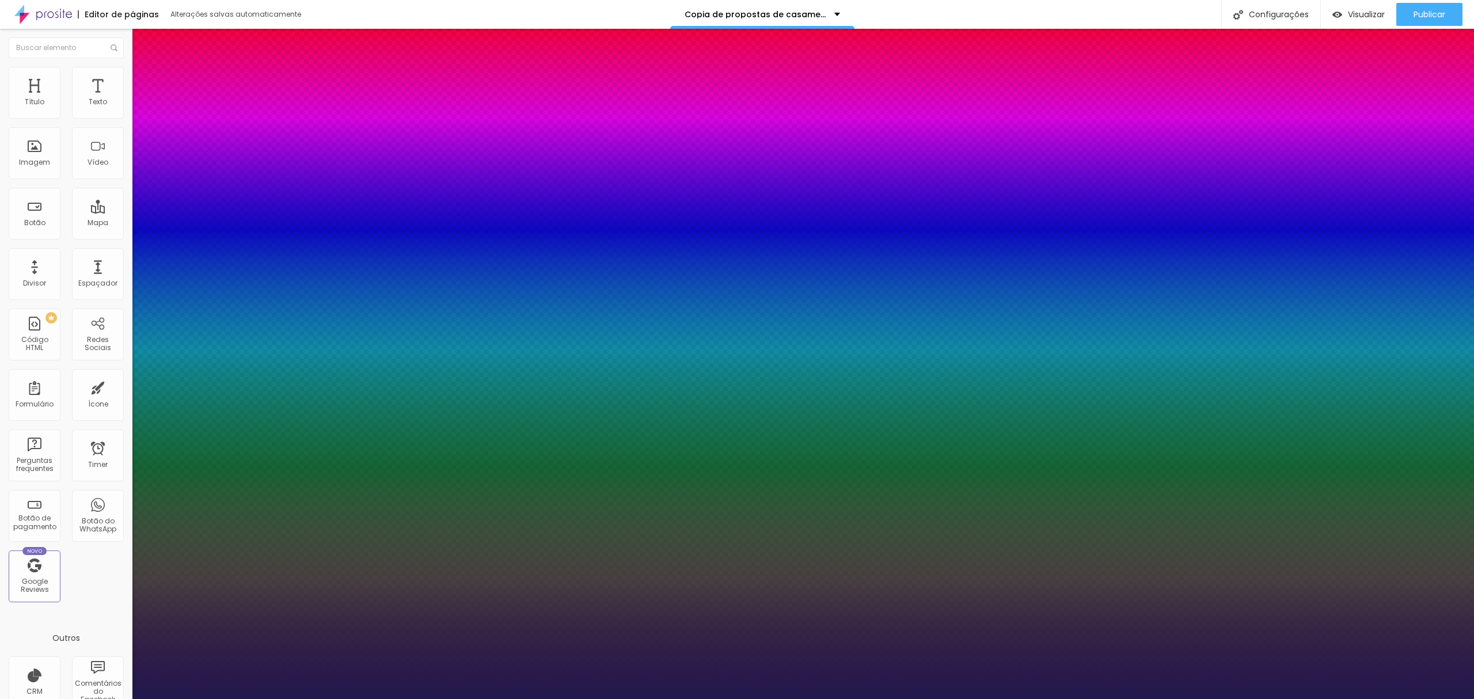
type input "1.2"
type input "1.1"
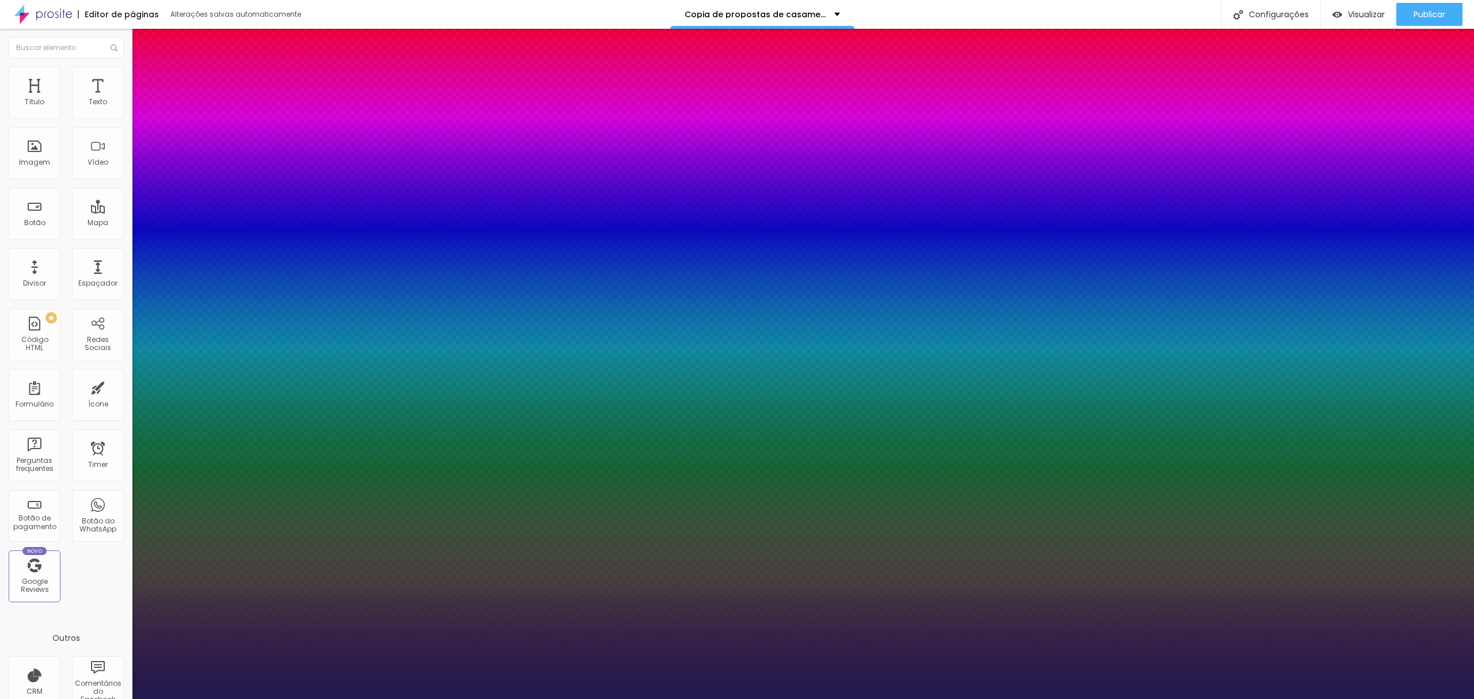
type input "1.2"
type input "1.3"
type input "1.4"
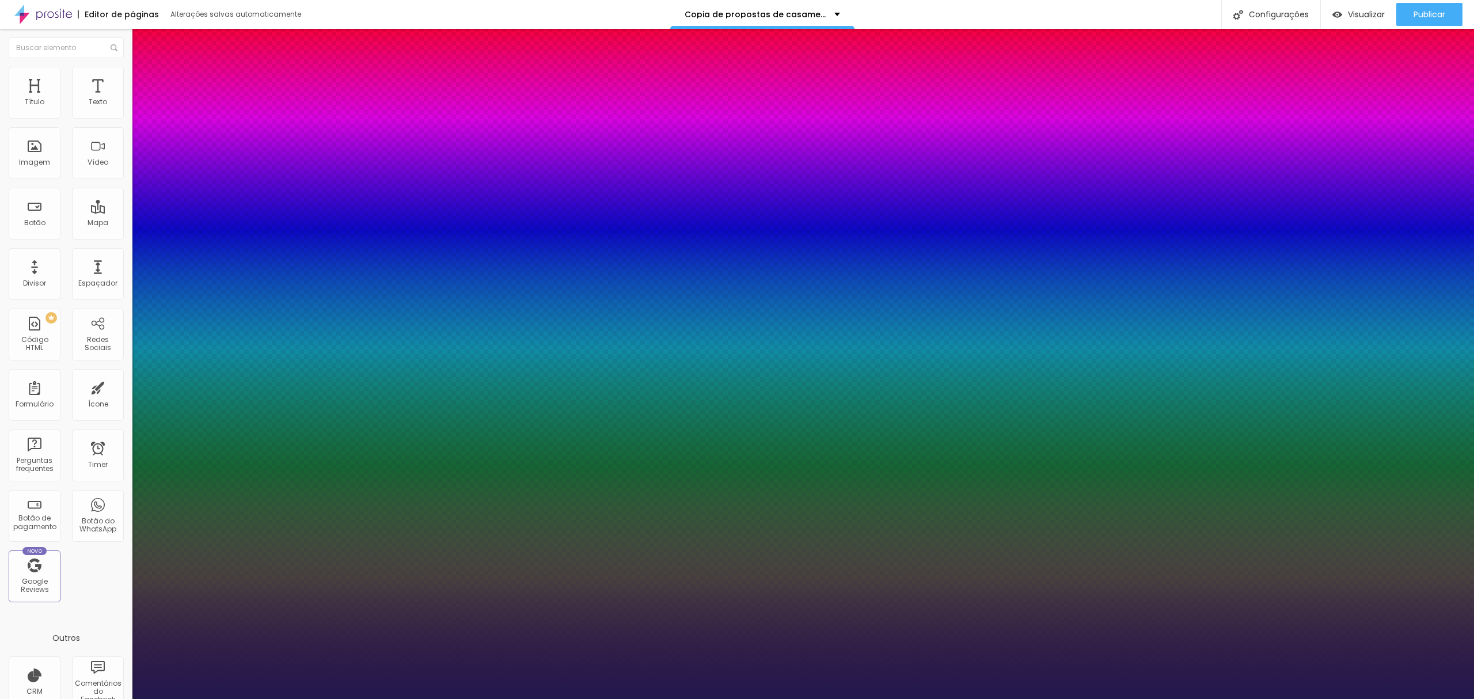
type input "1.4"
type input "1.5"
type input "1.6"
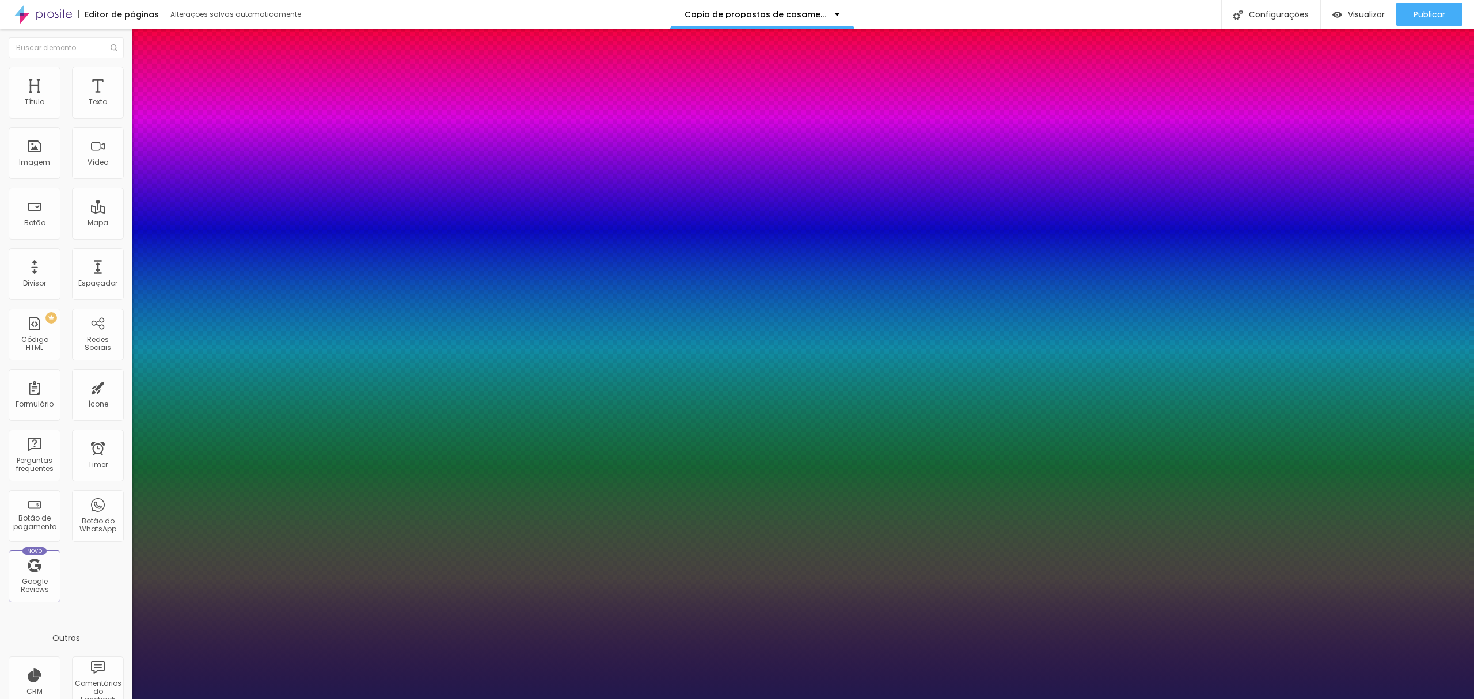
drag, startPoint x: 191, startPoint y: 278, endPoint x: 207, endPoint y: 278, distance: 16.1
type input "1.6"
type input "13"
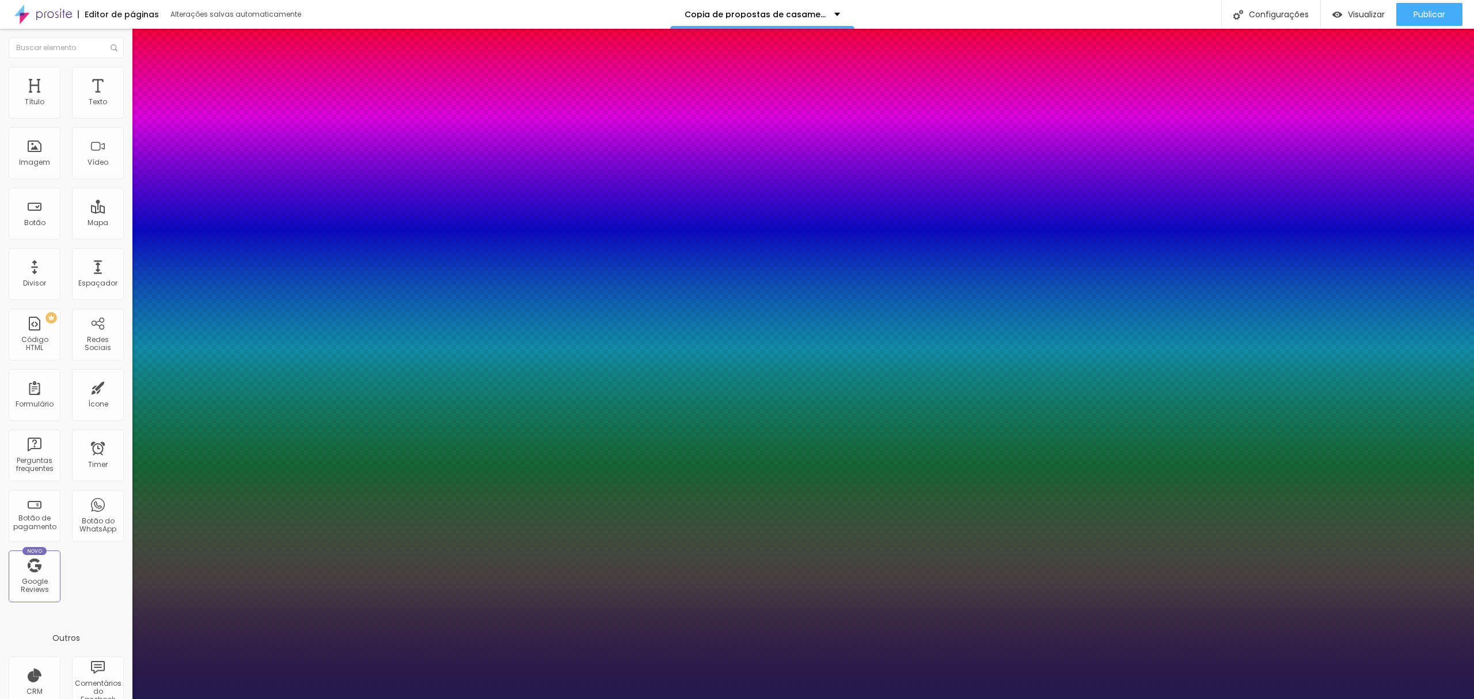
type input "12"
type input "11"
type input "10"
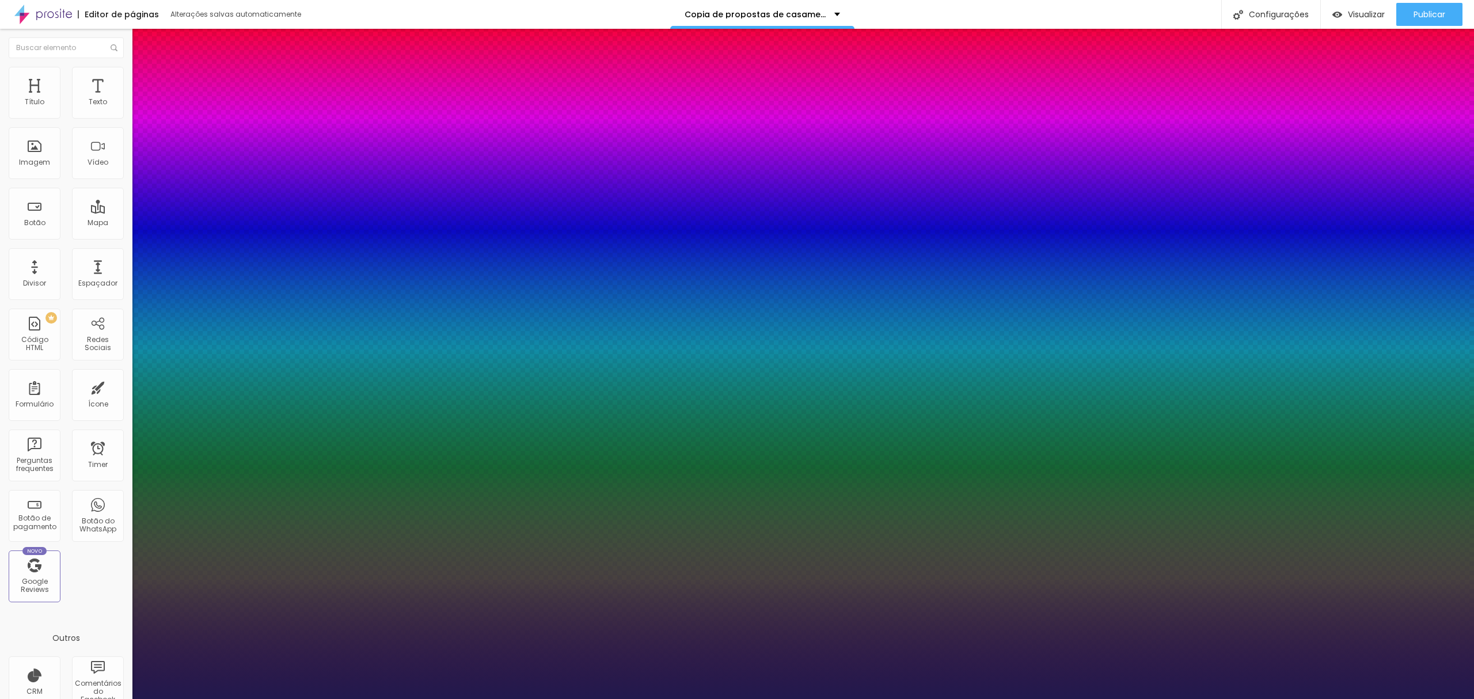
type input "10"
type input "9"
type input "10"
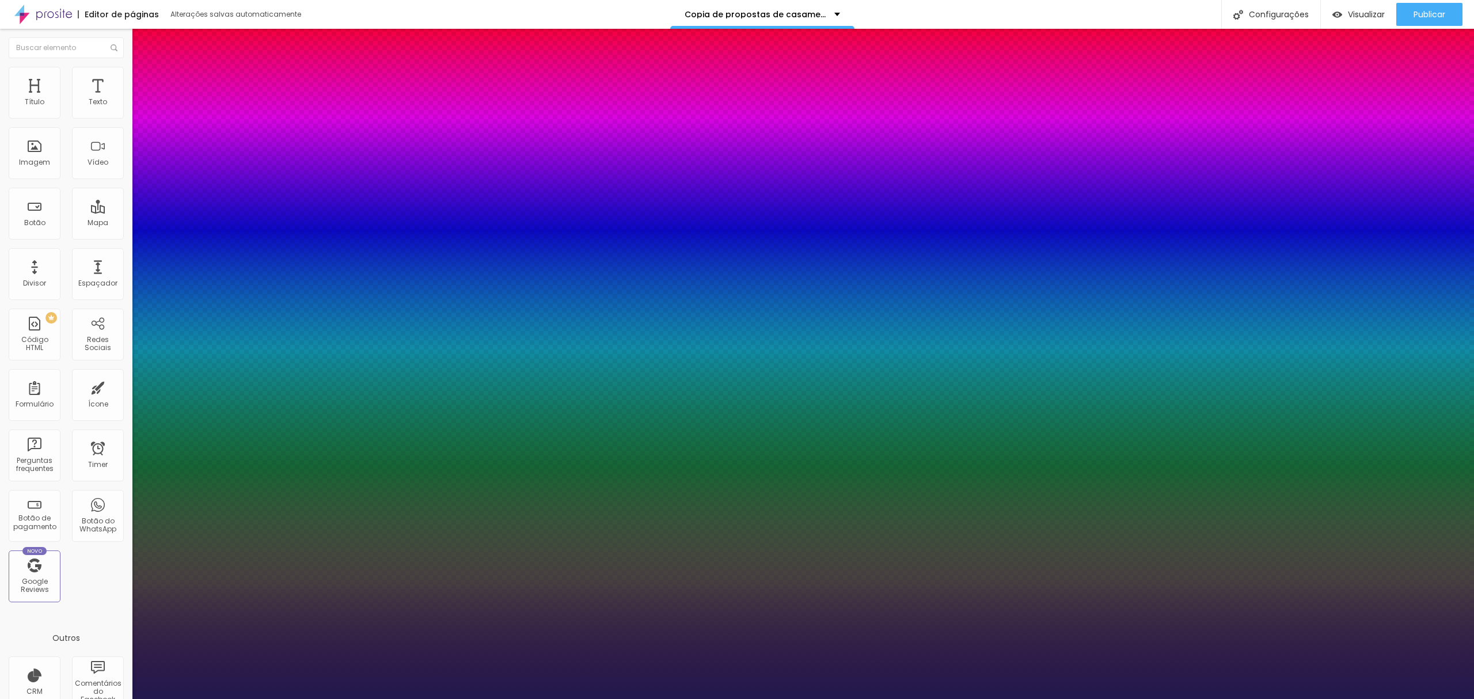
type input "11"
type input "12"
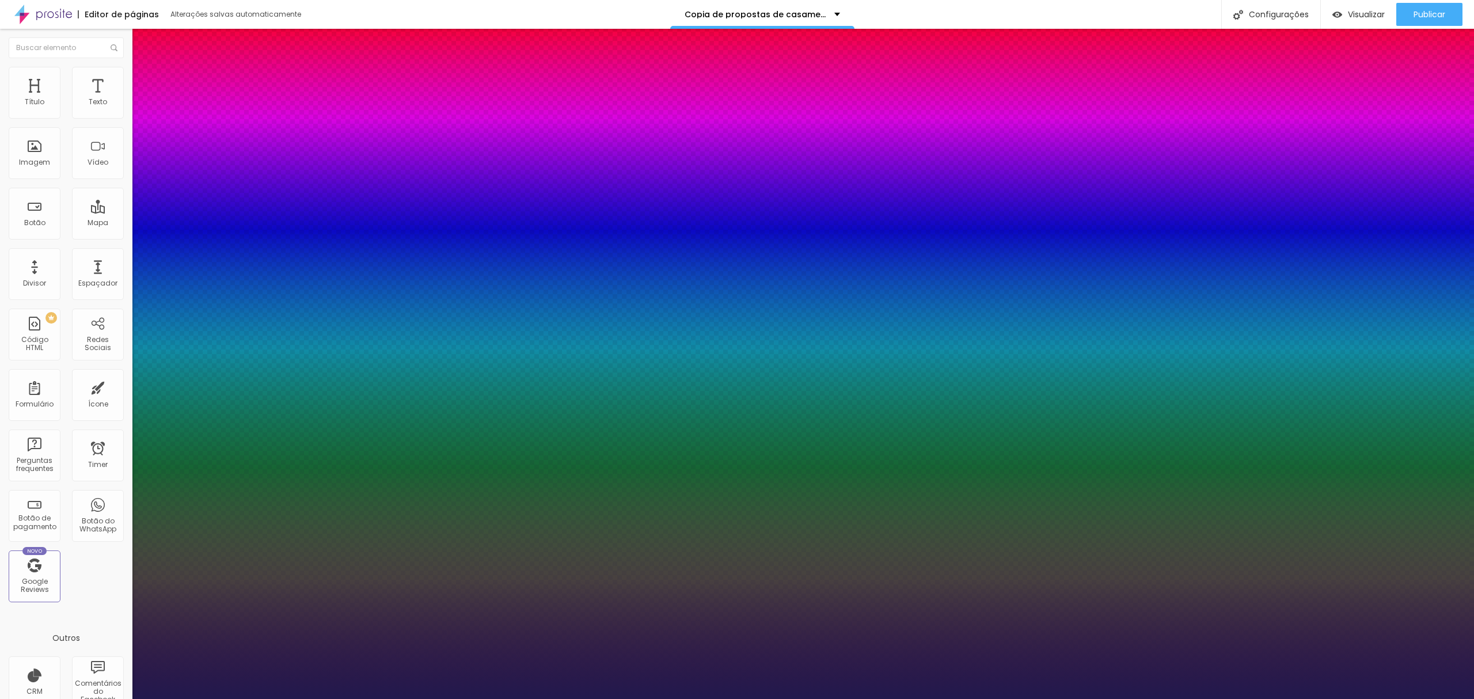
click at [606, 698] on div at bounding box center [737, 699] width 1474 height 0
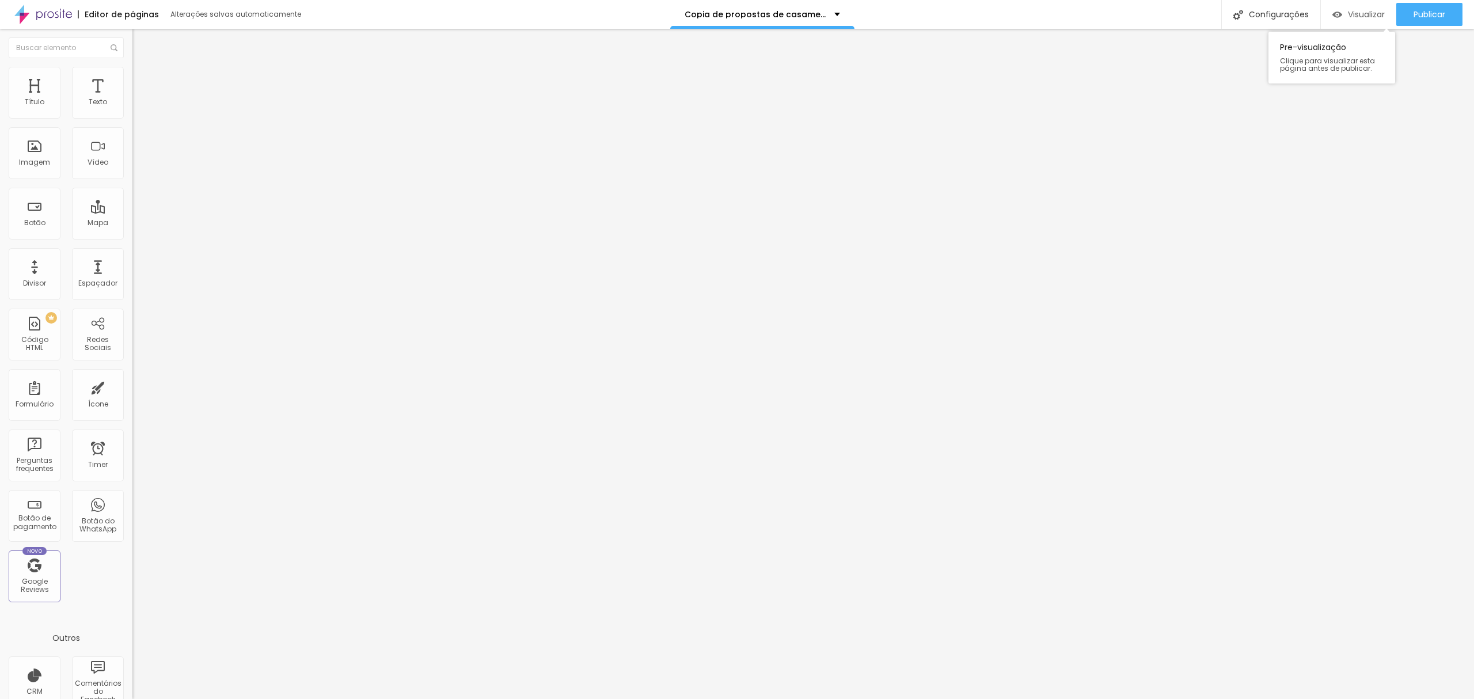
click at [1360, 15] on span "Visualizar" at bounding box center [1366, 14] width 37 height 9
click at [137, 107] on icon "button" at bounding box center [140, 103] width 7 height 7
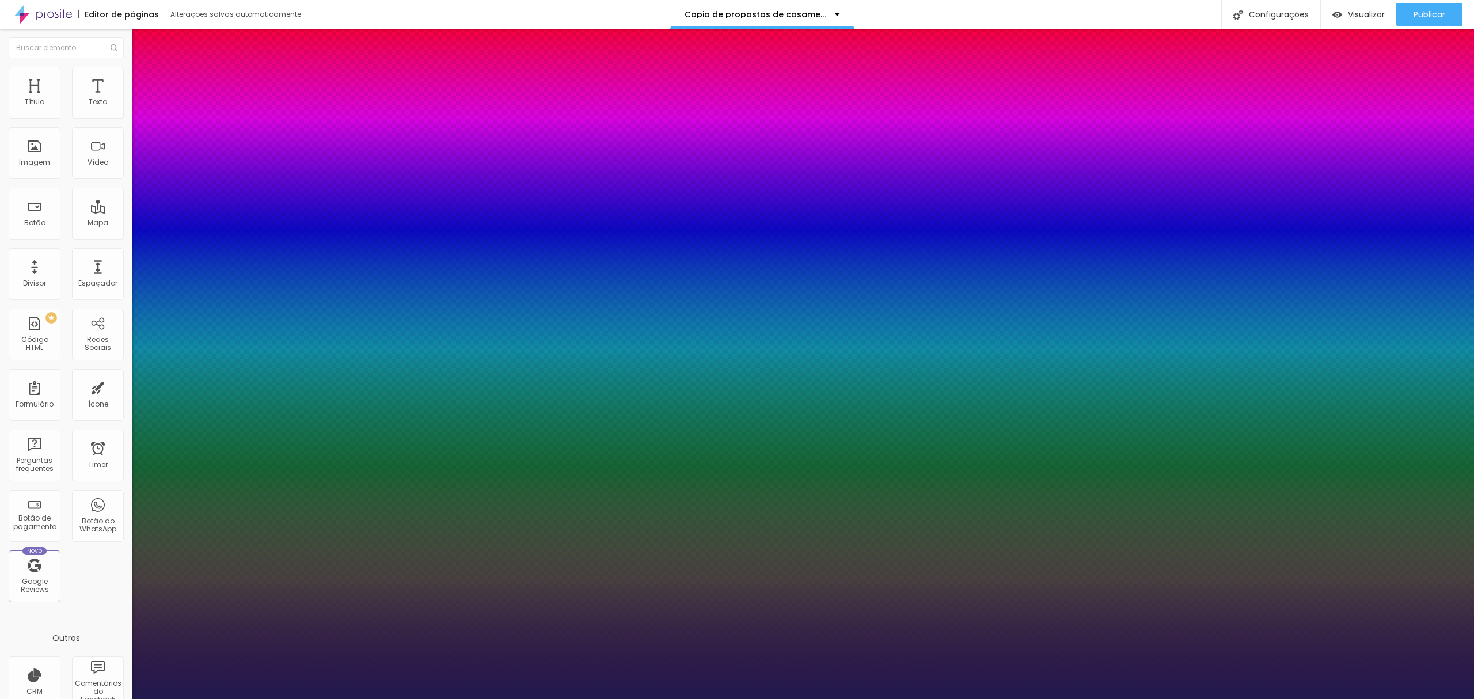
type input "48"
type input "47"
type input "46"
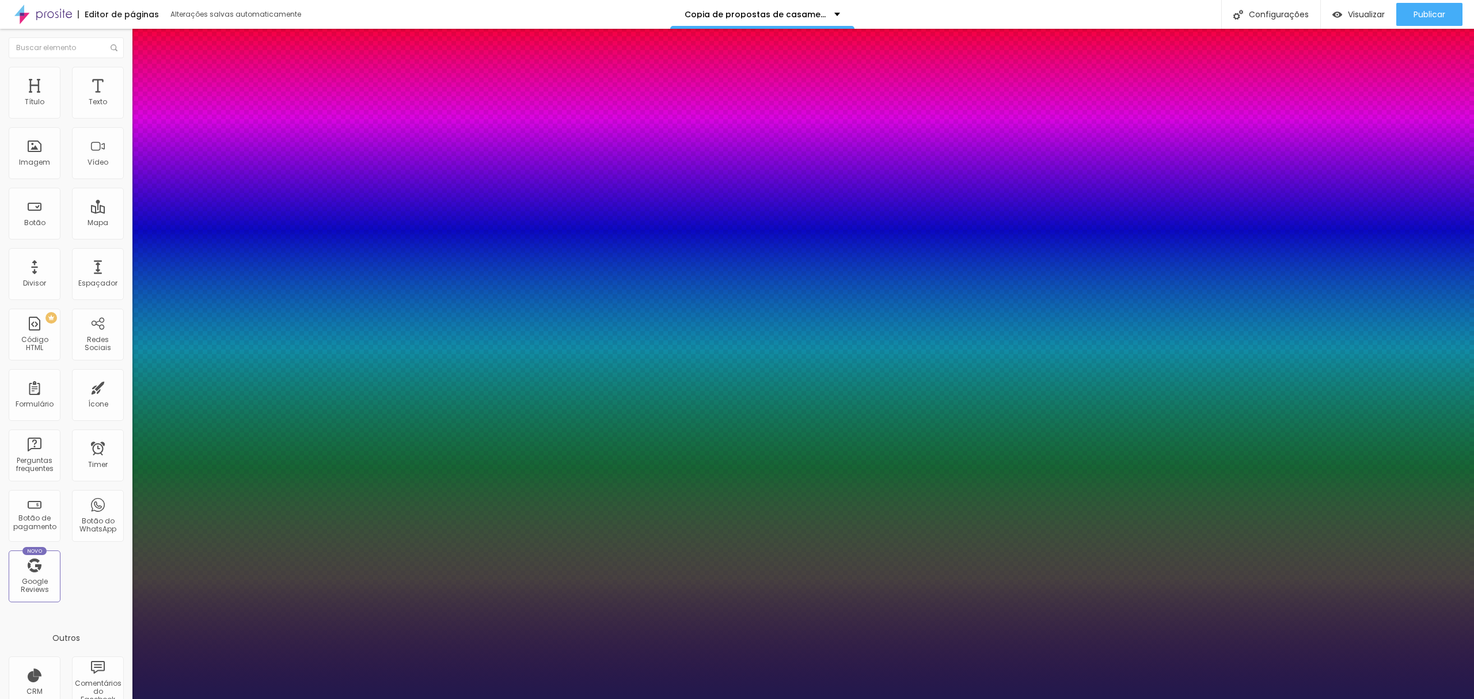
type input "46"
type input "44"
type input "43"
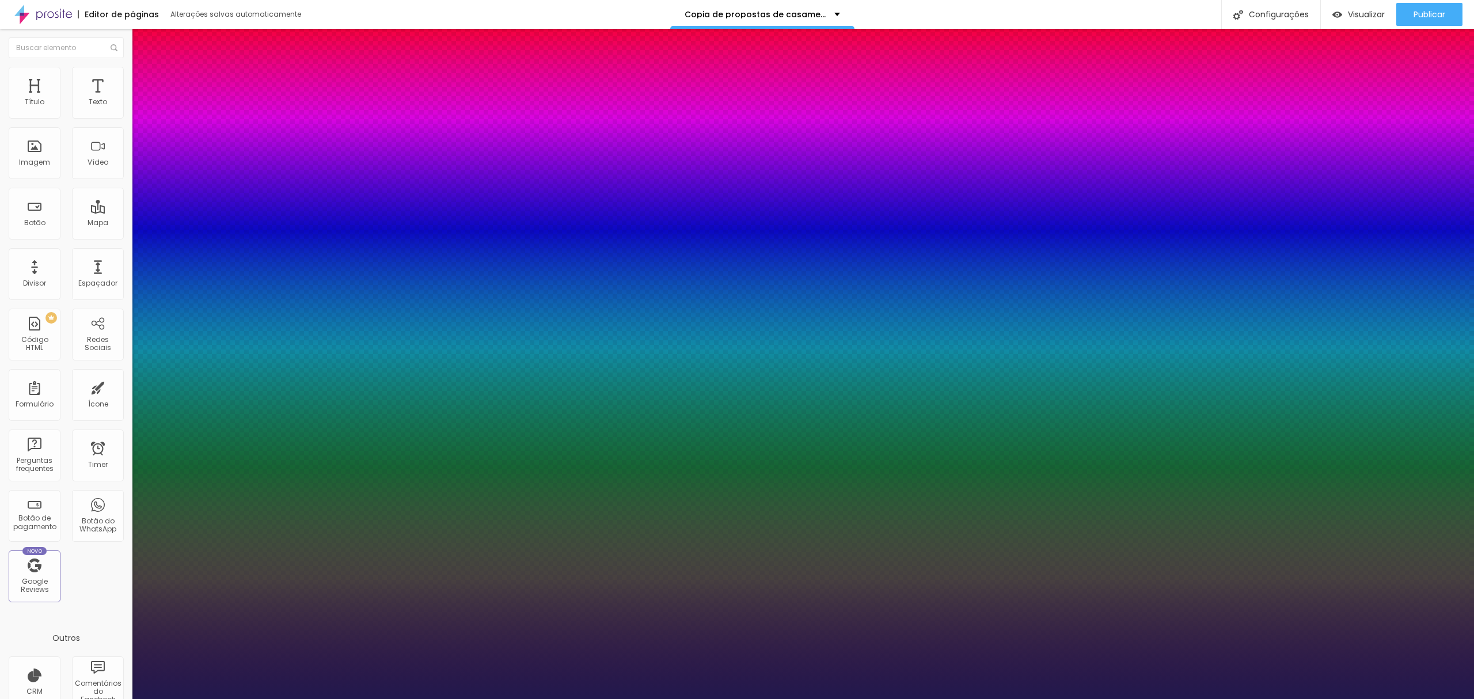
drag, startPoint x: 187, startPoint y: 192, endPoint x: 180, endPoint y: 193, distance: 6.4
type input "43"
click at [762, 698] on div at bounding box center [737, 699] width 1474 height 0
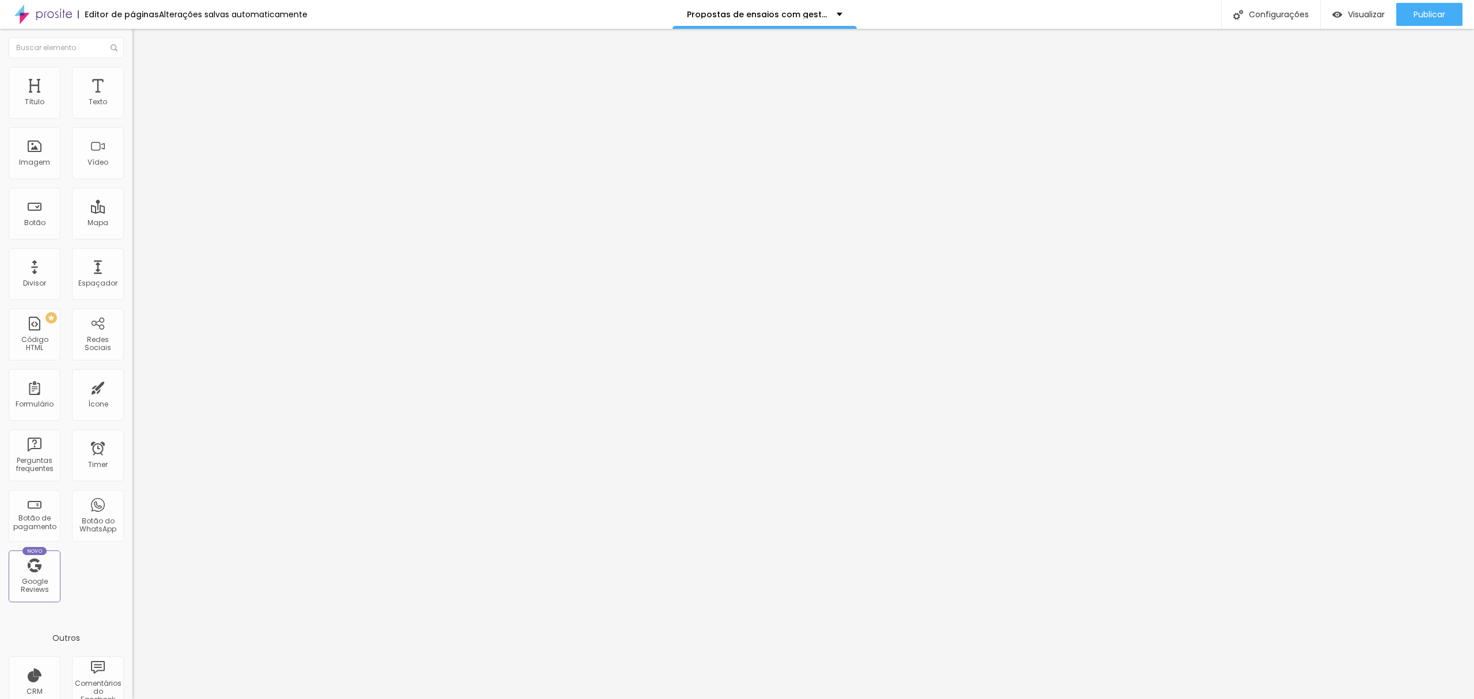
click at [132, 111] on button "button" at bounding box center [140, 104] width 16 height 12
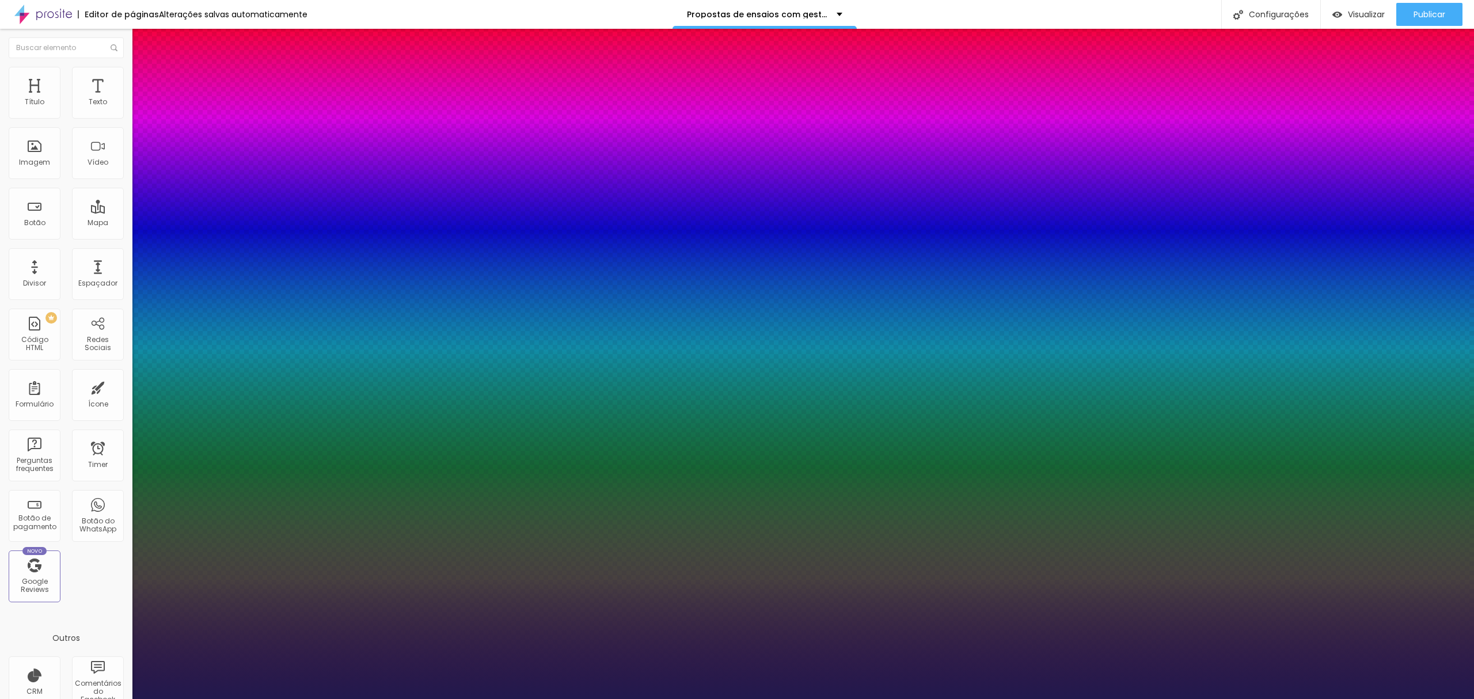
click at [1233, 698] on div at bounding box center [737, 699] width 1474 height 0
